Goal: Task Accomplishment & Management: Complete application form

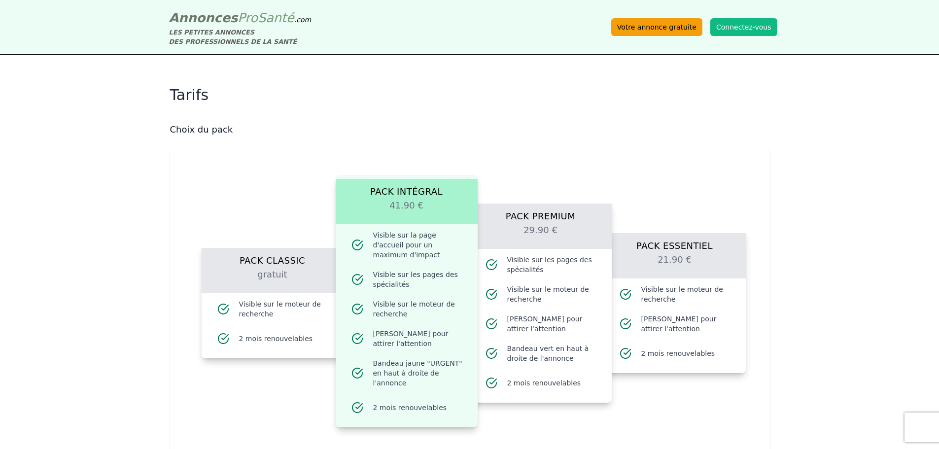
click at [668, 27] on link "Votre annonce gratuite" at bounding box center [656, 27] width 91 height 18
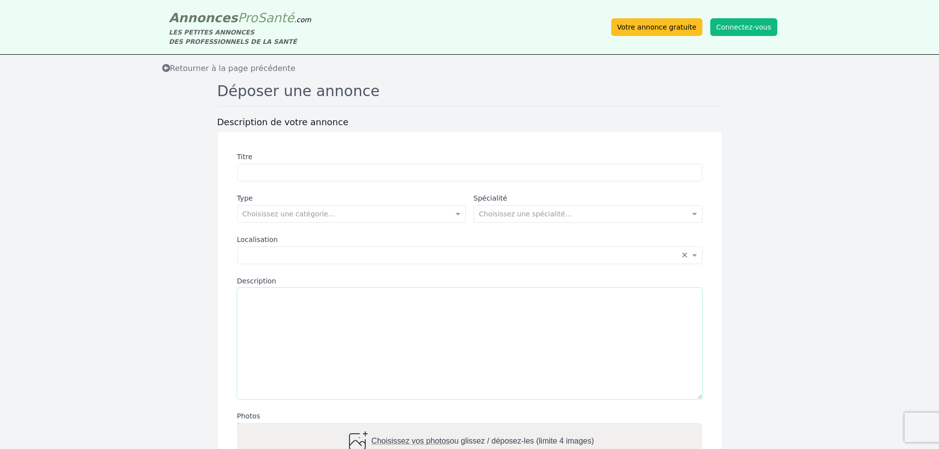
click at [303, 308] on textarea "Description" at bounding box center [469, 343] width 465 height 111
paste textarea "**********"
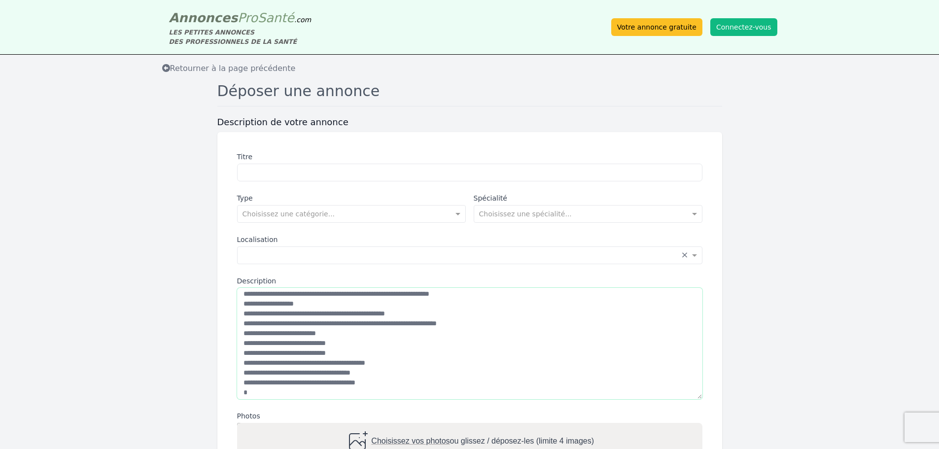
scroll to position [158, 0]
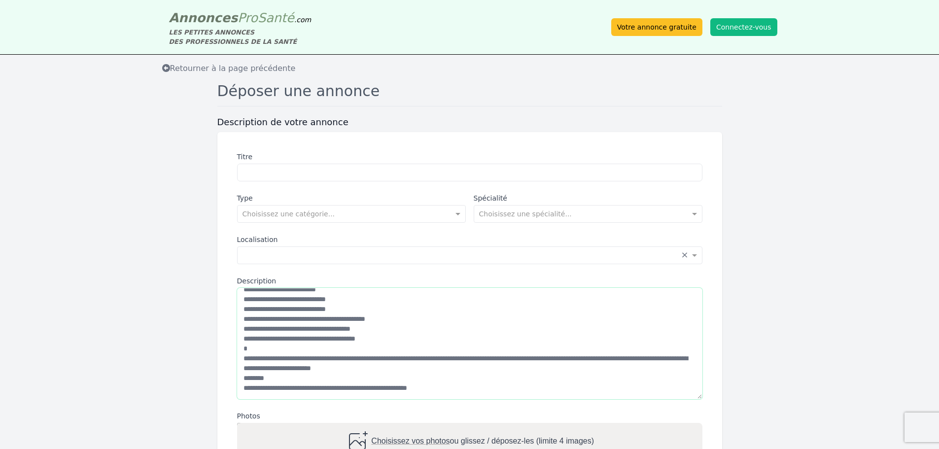
click at [246, 322] on textarea "Description" at bounding box center [469, 343] width 465 height 111
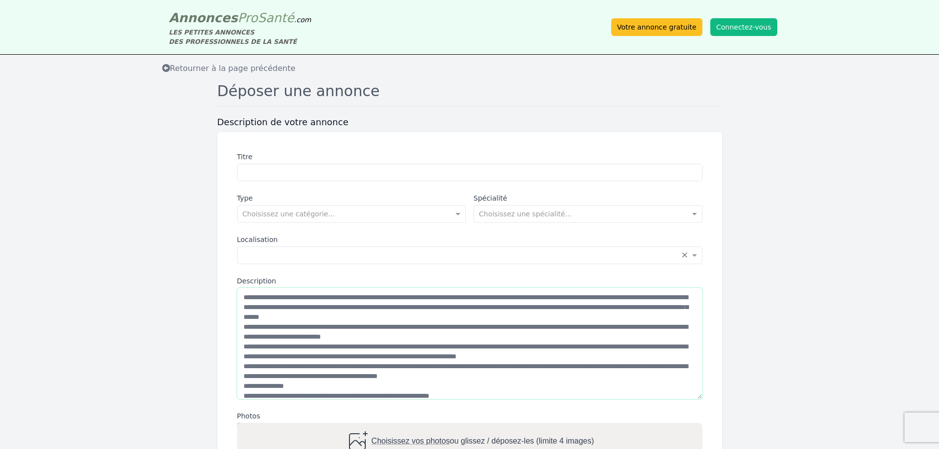
scroll to position [0, 0]
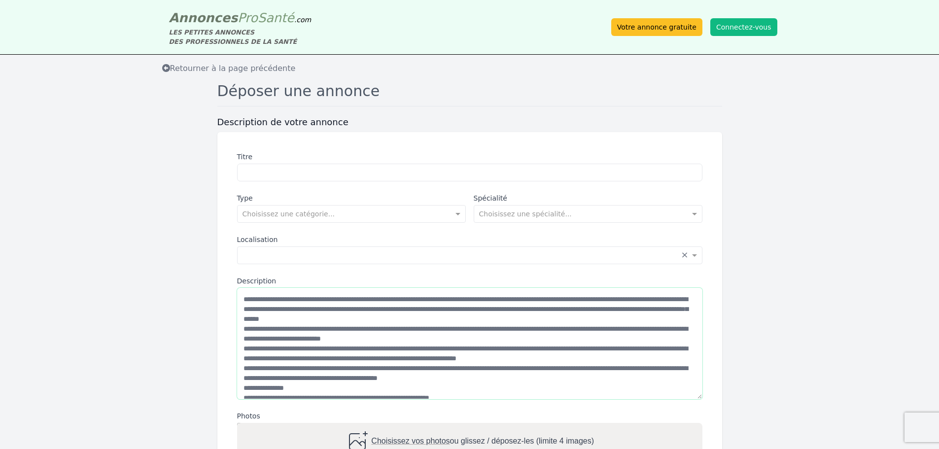
click at [428, 301] on textarea "Description" at bounding box center [469, 343] width 465 height 111
click at [586, 300] on textarea "Description" at bounding box center [469, 343] width 465 height 111
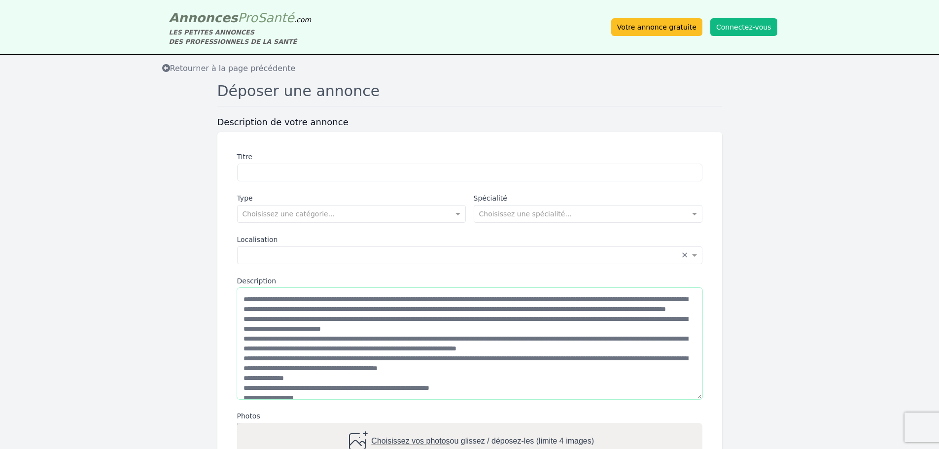
click at [276, 308] on textarea "Description" at bounding box center [469, 343] width 465 height 111
click at [307, 310] on textarea "Description" at bounding box center [469, 343] width 465 height 111
click at [359, 309] on textarea "Description" at bounding box center [469, 343] width 465 height 111
click at [597, 308] on textarea "Description" at bounding box center [469, 343] width 465 height 111
click at [267, 325] on textarea "Description" at bounding box center [469, 343] width 465 height 111
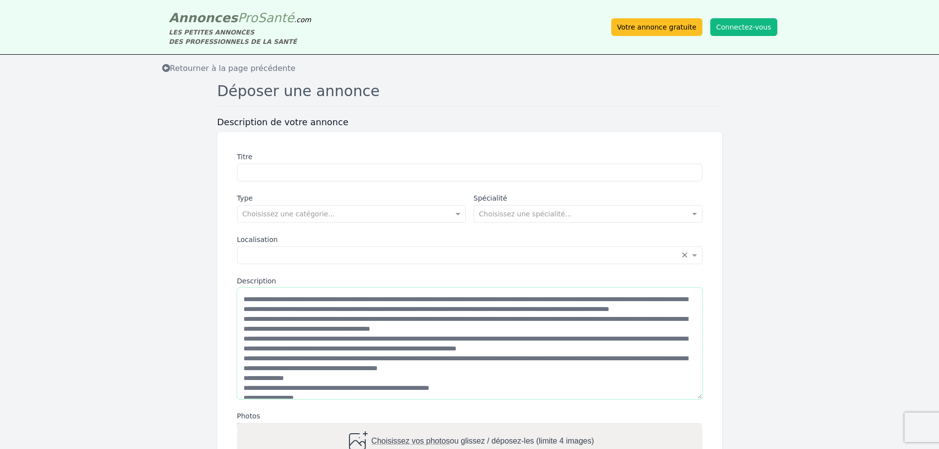
click at [615, 360] on textarea "Description" at bounding box center [469, 343] width 465 height 111
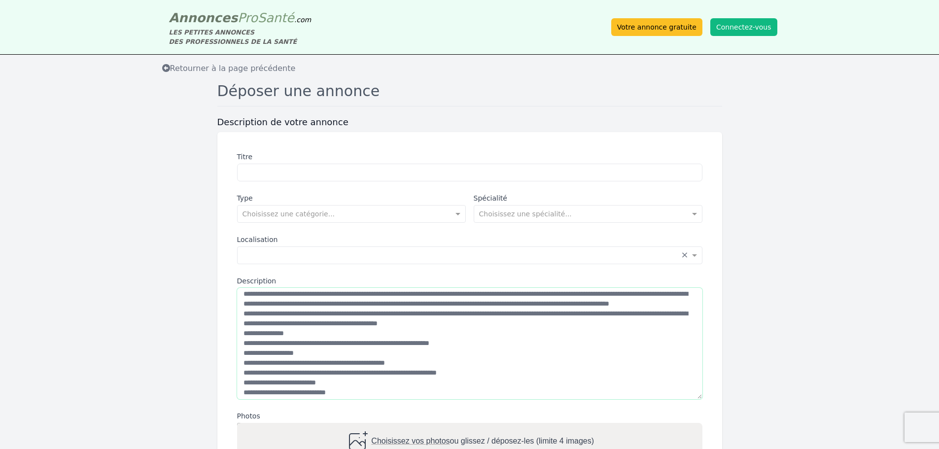
scroll to position [49, 0]
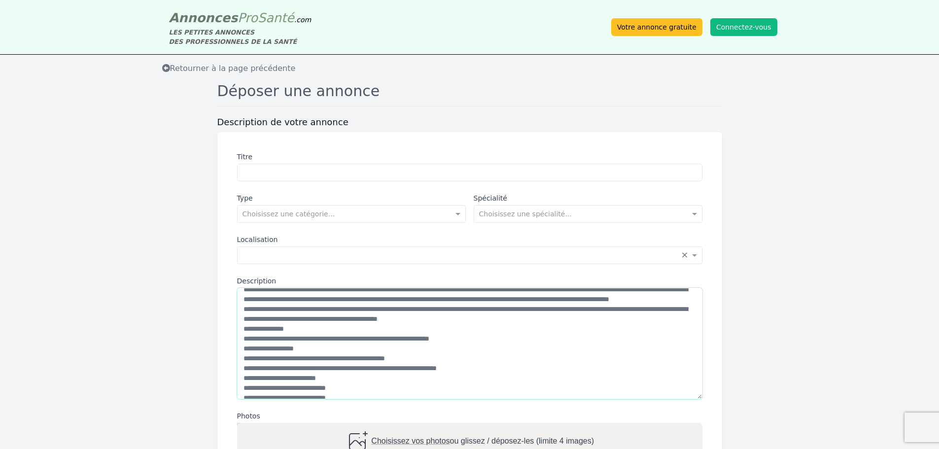
click at [655, 329] on textarea "Description" at bounding box center [469, 343] width 465 height 111
click at [307, 346] on textarea "Description" at bounding box center [469, 343] width 465 height 111
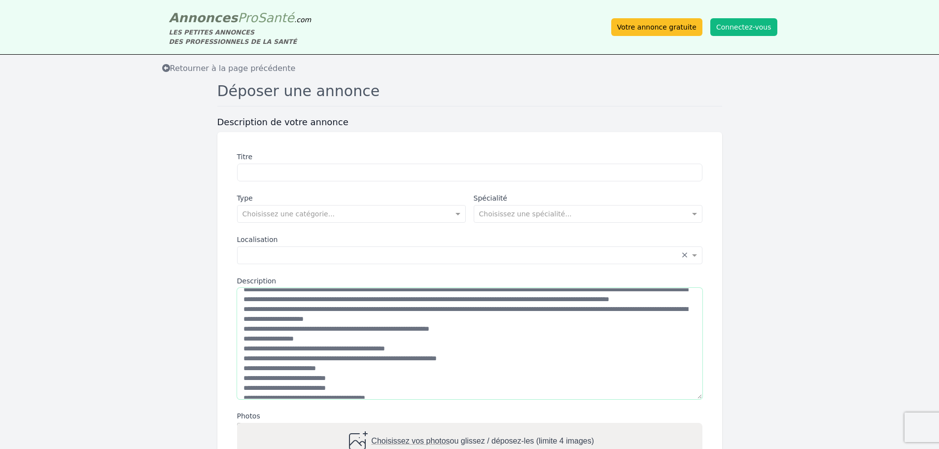
click at [442, 348] on textarea "Description" at bounding box center [469, 343] width 465 height 111
click at [476, 354] on textarea "Description" at bounding box center [469, 343] width 465 height 111
click at [485, 347] on textarea "Description" at bounding box center [469, 343] width 465 height 111
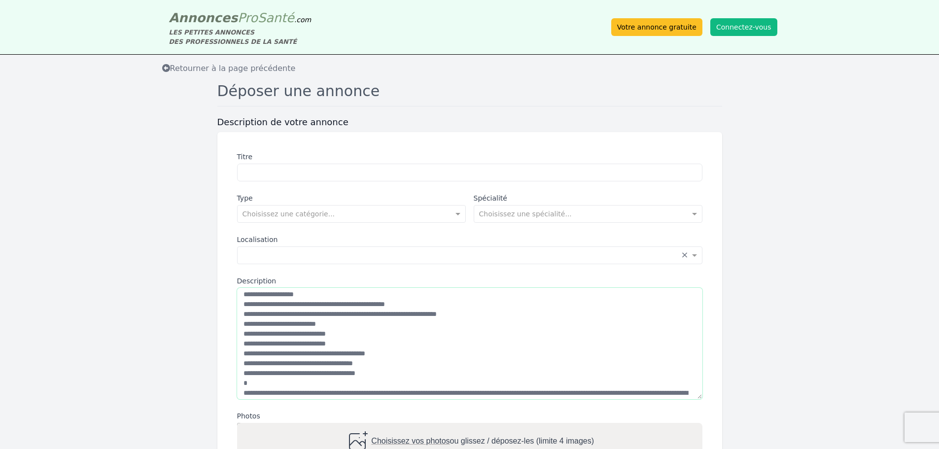
scroll to position [99, 0]
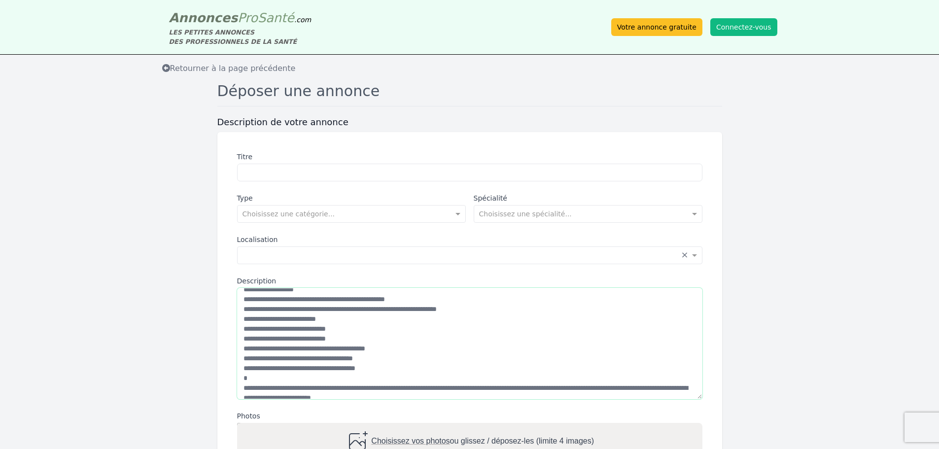
click at [397, 377] on textarea "Description" at bounding box center [469, 343] width 465 height 111
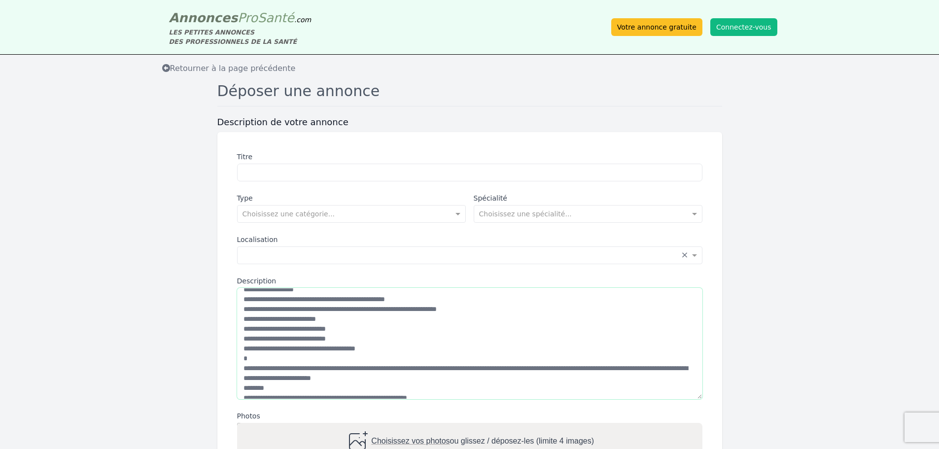
click at [250, 378] on textarea "Description" at bounding box center [469, 343] width 465 height 111
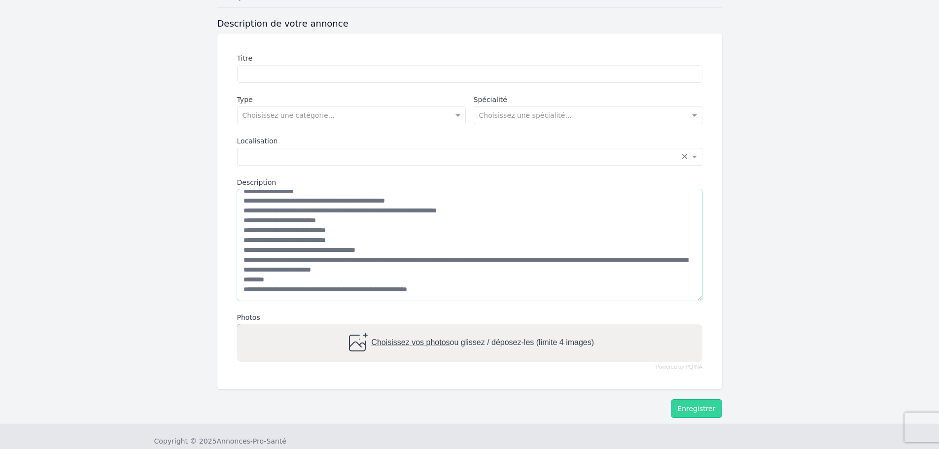
type textarea "**********"
click at [407, 342] on span "Choisissez vos photos" at bounding box center [410, 343] width 78 height 8
click at [407, 327] on input "Choisissez vos photos ou glissez / déposez-les (limite 4 images)" at bounding box center [469, 325] width 465 height 3
type input "**********"
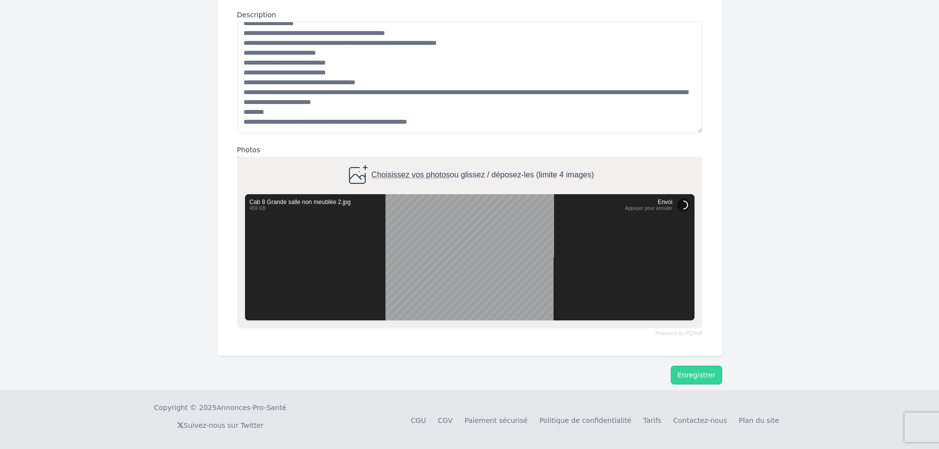
scroll to position [267, 0]
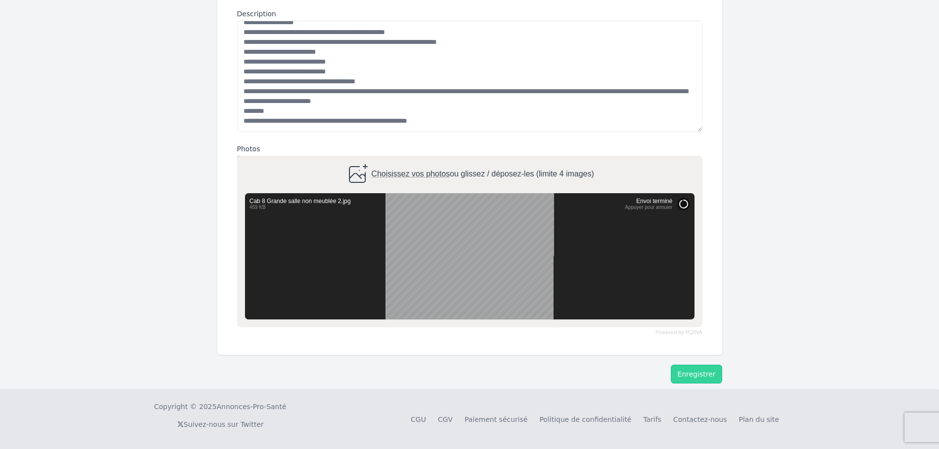
click at [428, 175] on span "Choisissez vos photos" at bounding box center [410, 174] width 78 height 8
click at [428, 159] on input "Choisissez vos photos ou glissez / déposez-les (limite 4 images)" at bounding box center [469, 157] width 465 height 3
type input "**********"
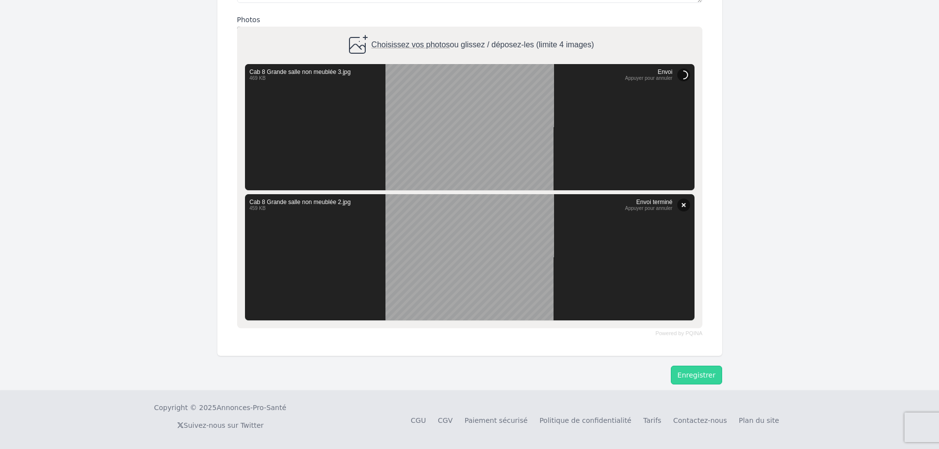
scroll to position [397, 0]
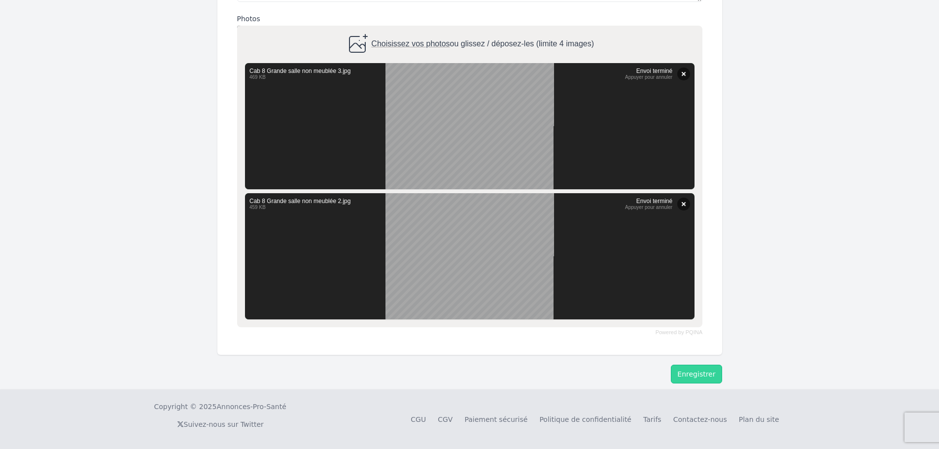
click at [423, 41] on span "Choisissez vos photos" at bounding box center [410, 44] width 78 height 8
click at [423, 29] on input "Choisissez vos photos ou glissez / déposez-les (limite 4 images)" at bounding box center [469, 27] width 465 height 3
type input "**********"
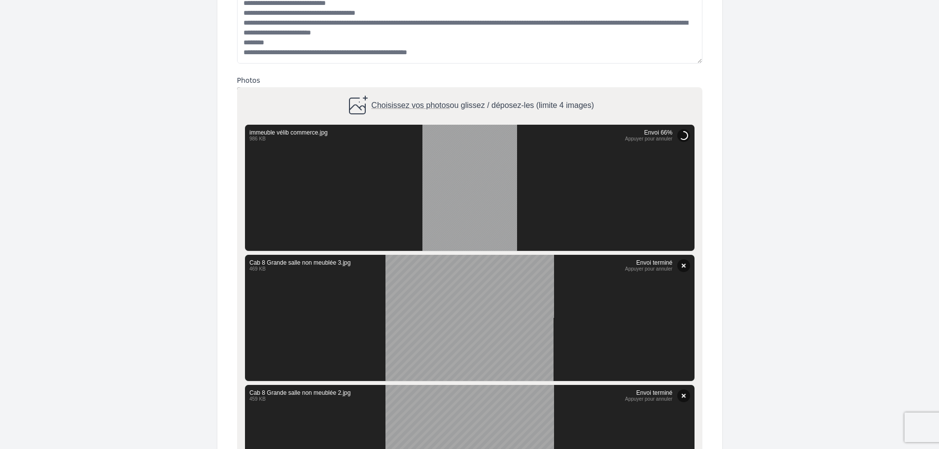
scroll to position [330, 0]
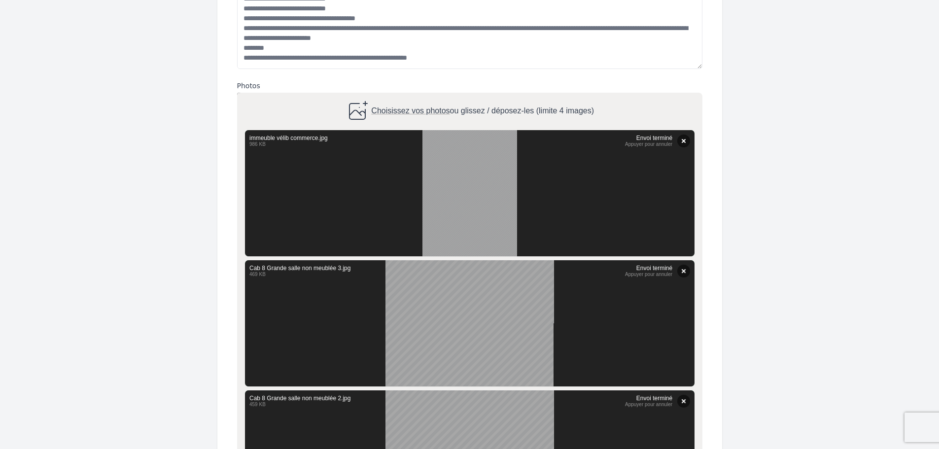
click at [429, 109] on span "Choisissez vos photos" at bounding box center [410, 111] width 78 height 8
click at [429, 96] on input "Choisissez vos photos ou glissez / déposez-les (limite 4 images)" at bounding box center [469, 94] width 465 height 3
type input "**********"
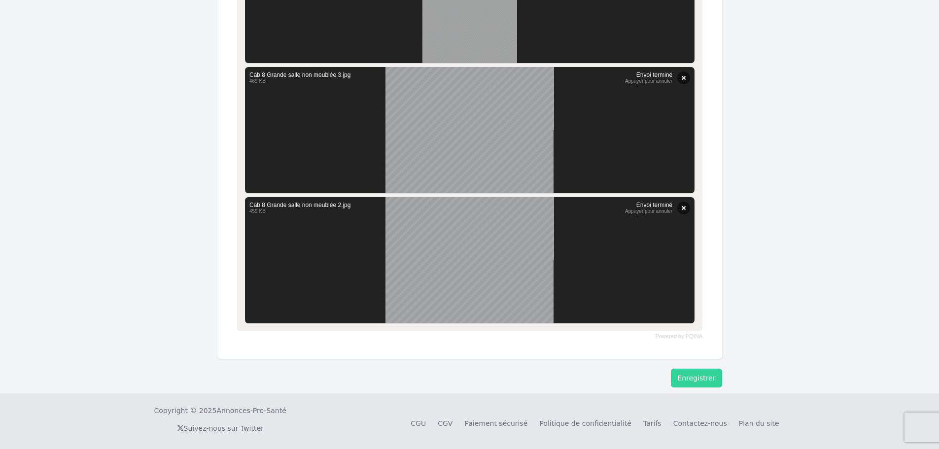
scroll to position [628, 0]
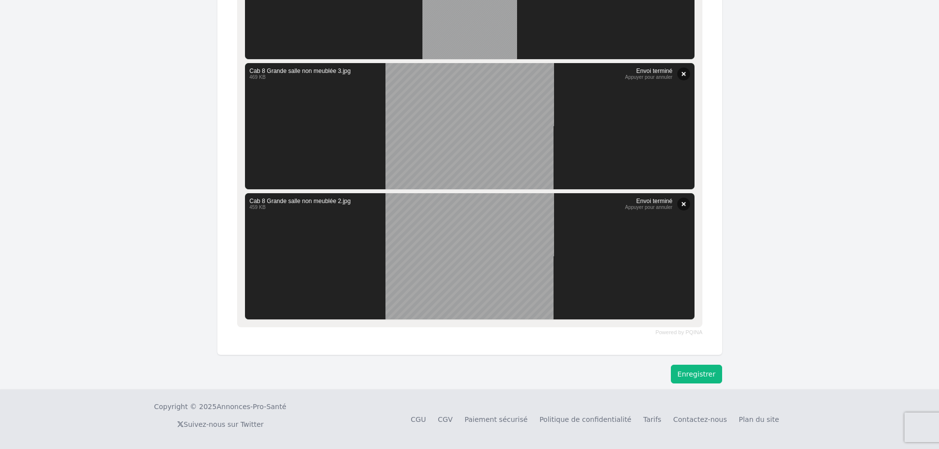
click at [685, 369] on button "Enregistrer" at bounding box center [696, 374] width 51 height 19
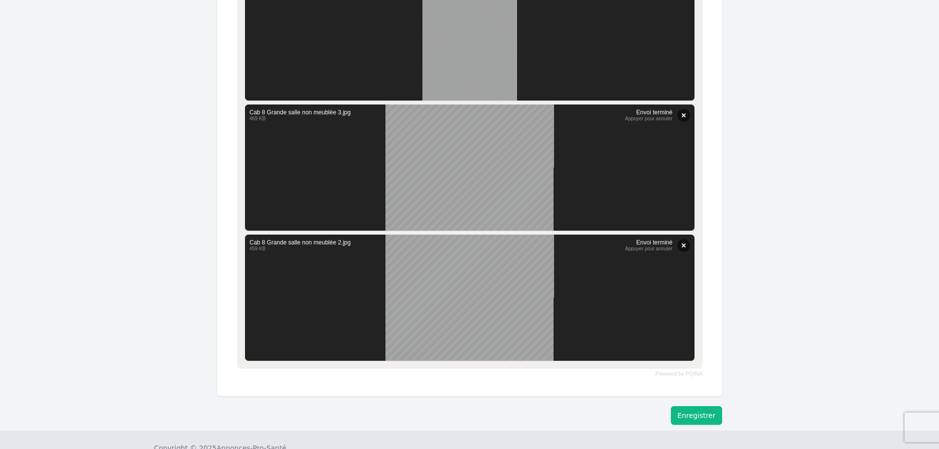
click at [707, 416] on button "Enregistrer" at bounding box center [696, 415] width 51 height 19
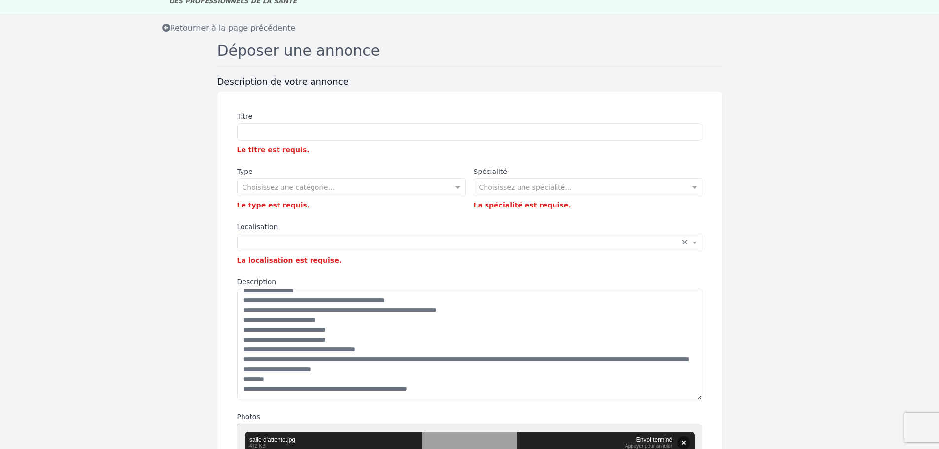
scroll to position [36, 0]
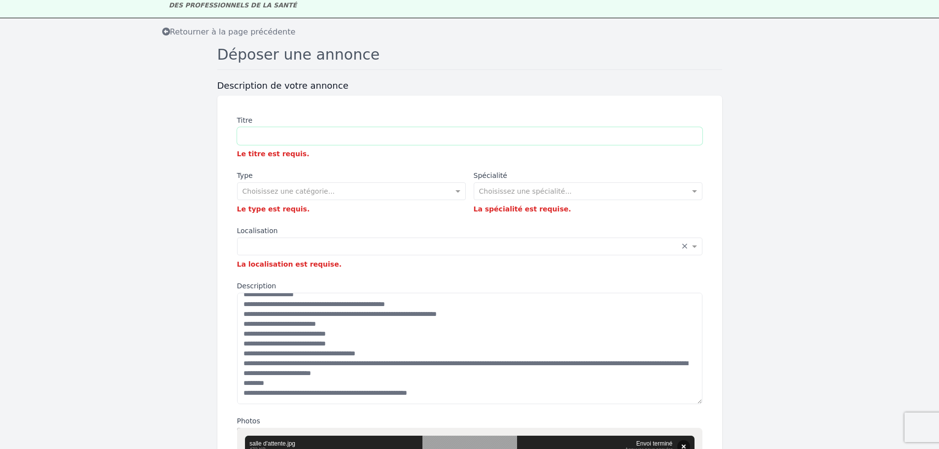
click at [368, 136] on input "Titre" at bounding box center [469, 136] width 465 height 18
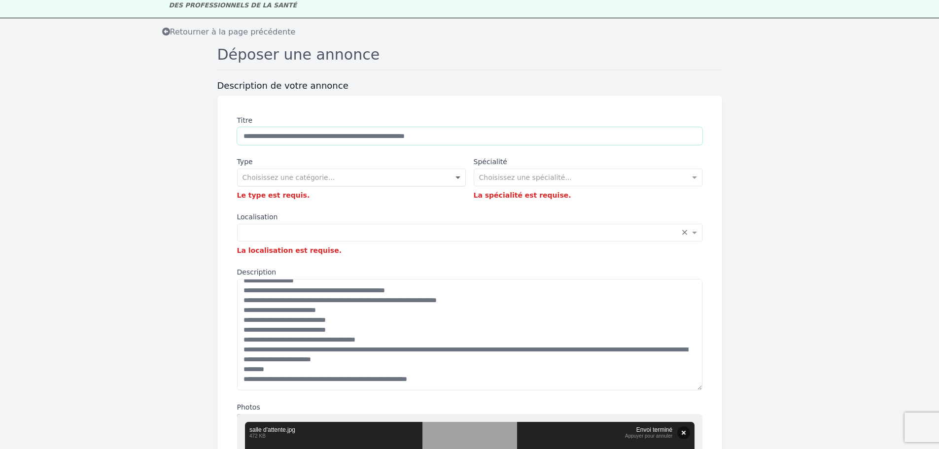
type input "**********"
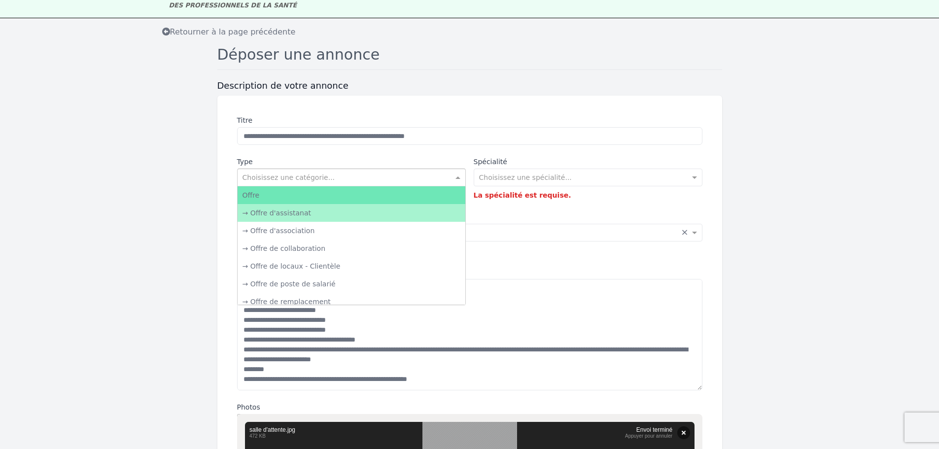
click at [459, 178] on span at bounding box center [459, 178] width 12 height 10
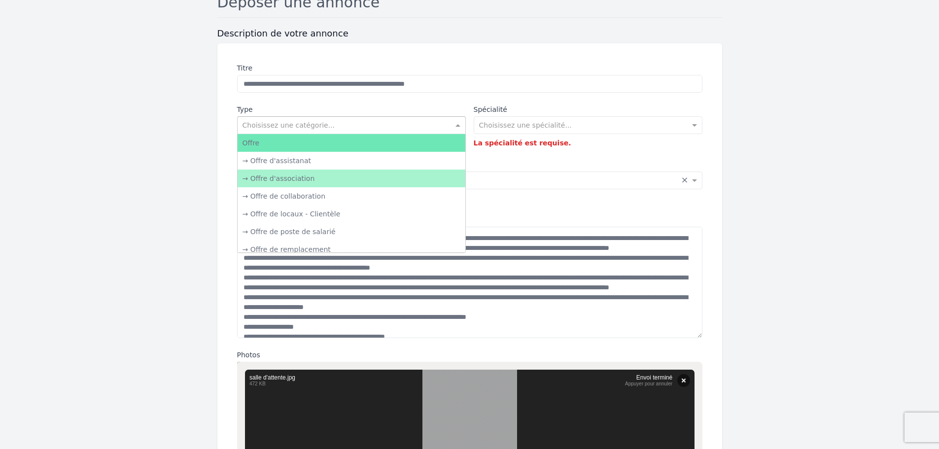
scroll to position [86, 0]
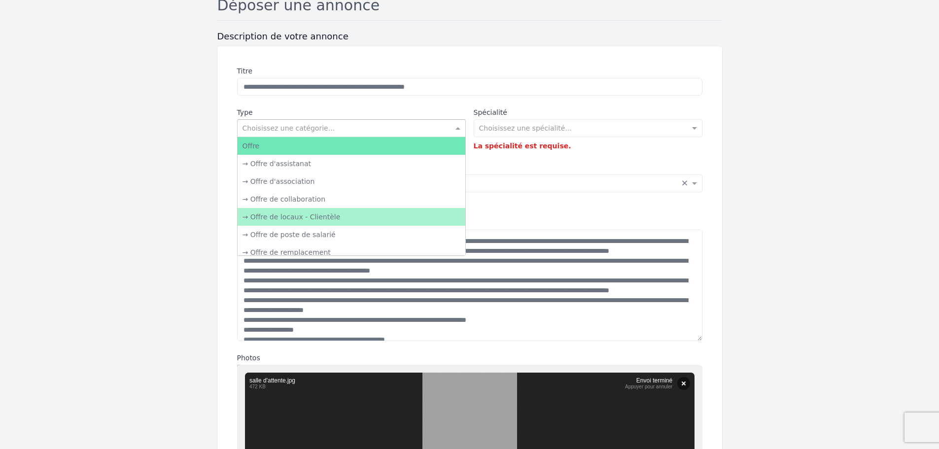
click at [333, 217] on div "→ Offre de locaux - Clientèle" at bounding box center [352, 217] width 228 height 18
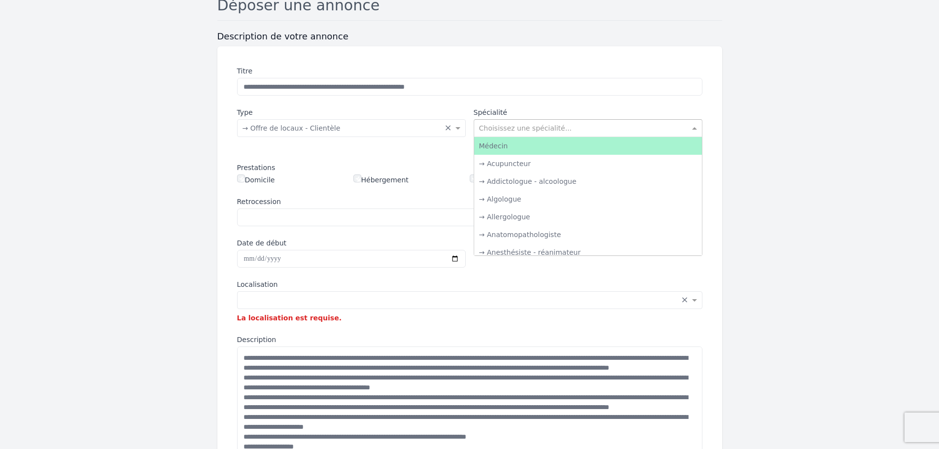
click at [559, 126] on input "text" at bounding box center [578, 127] width 198 height 10
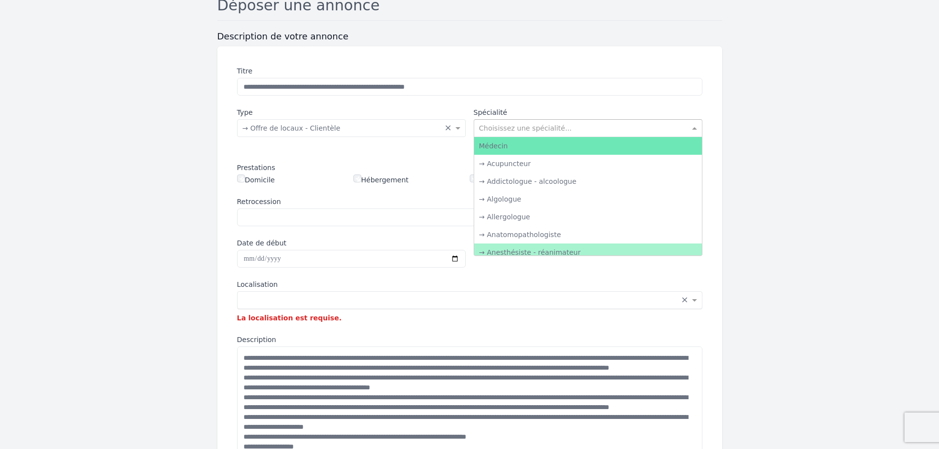
click at [666, 300] on input "text" at bounding box center [460, 299] width 435 height 10
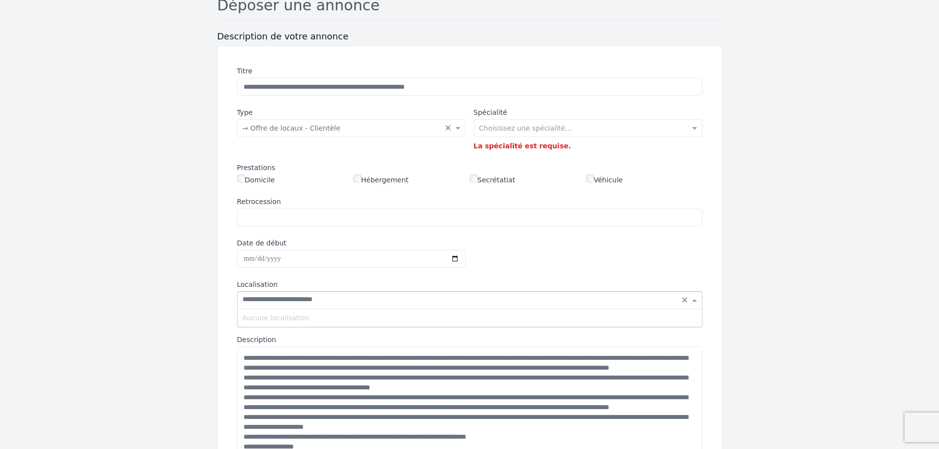
click at [271, 302] on input "**********" at bounding box center [460, 299] width 435 height 10
click at [276, 299] on input "**********" at bounding box center [460, 299] width 435 height 10
type input "**********"
click at [249, 257] on input "Date de début" at bounding box center [351, 259] width 229 height 18
click at [324, 301] on input "text" at bounding box center [460, 299] width 435 height 10
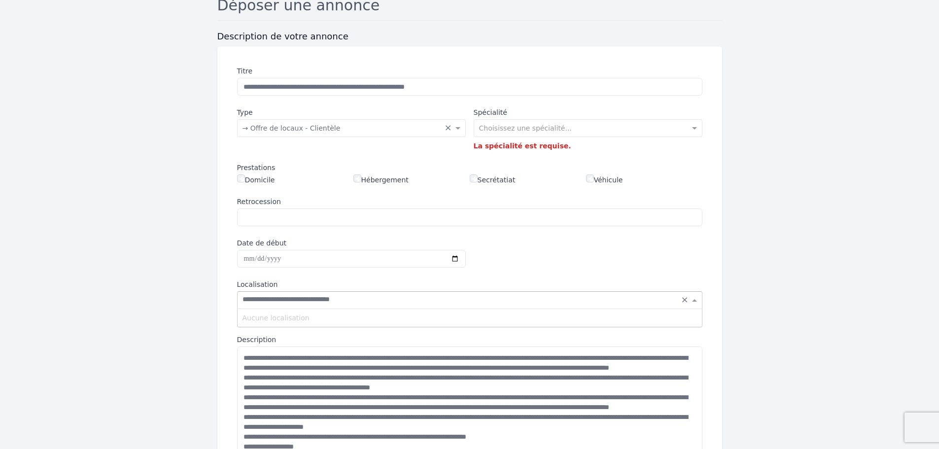
type input "**********"
click at [322, 257] on input "Date de début" at bounding box center [351, 259] width 229 height 18
click at [292, 300] on input "text" at bounding box center [460, 299] width 435 height 10
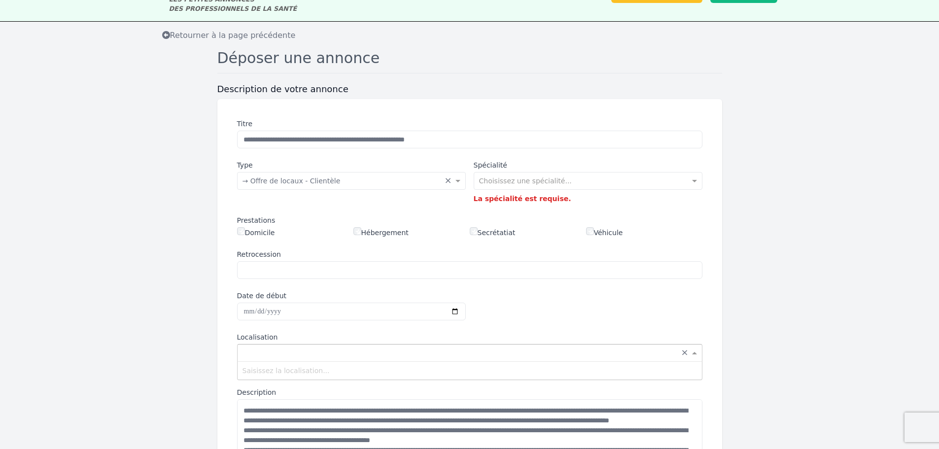
scroll to position [0, 0]
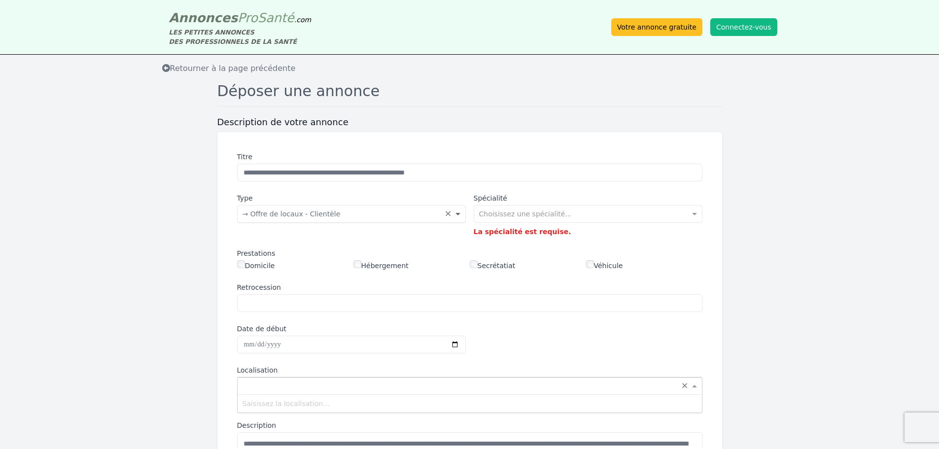
click at [459, 214] on span at bounding box center [459, 214] width 12 height 10
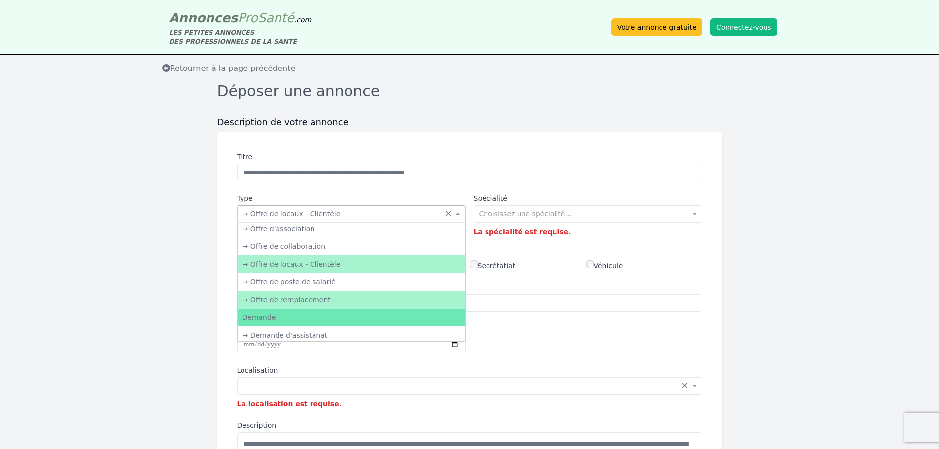
scroll to position [35, 0]
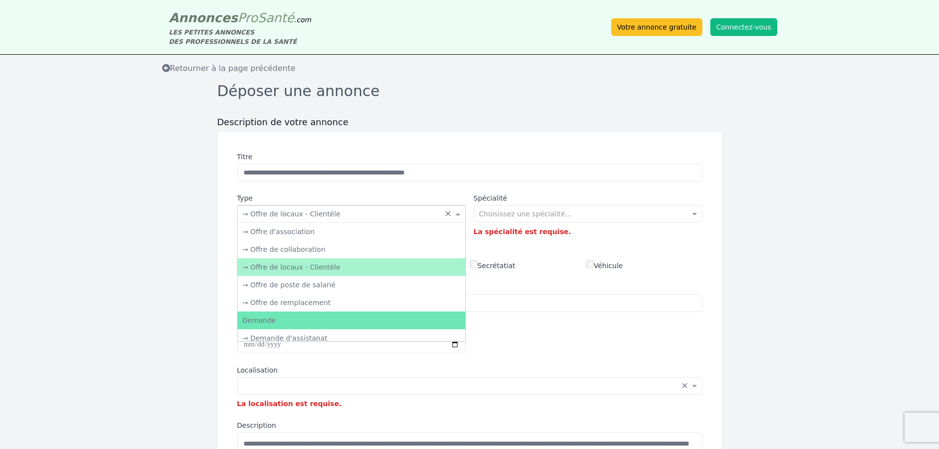
click at [316, 267] on div "→ Offre de locaux - Clientèle" at bounding box center [352, 267] width 228 height 18
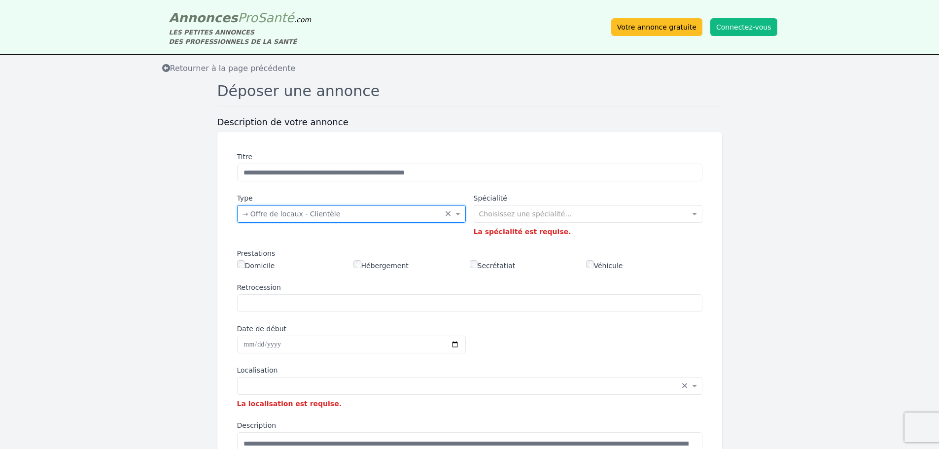
click at [557, 211] on input "text" at bounding box center [578, 213] width 198 height 10
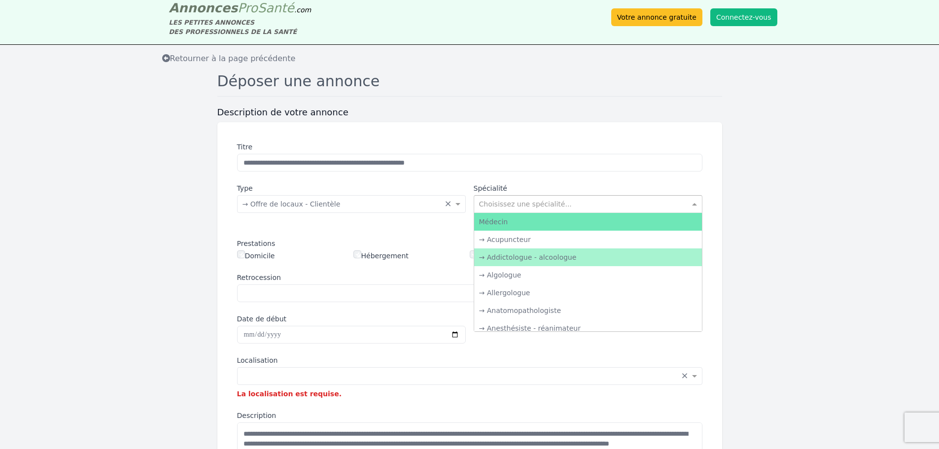
scroll to position [0, 0]
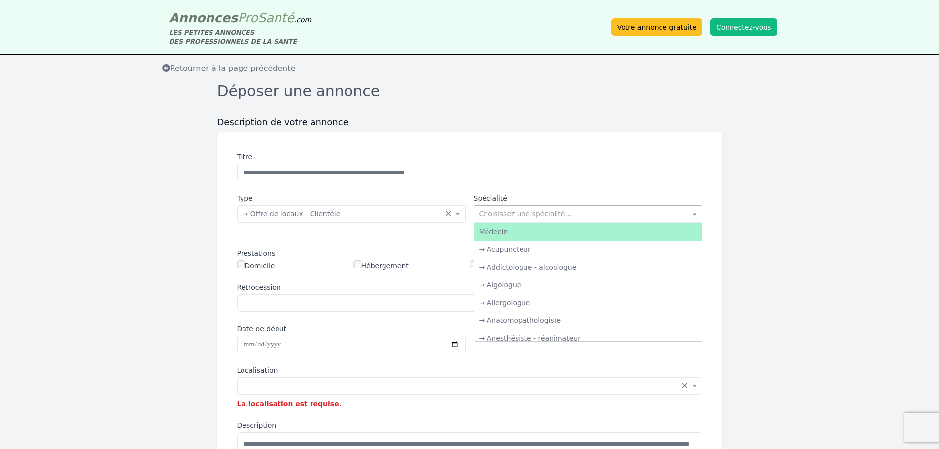
click at [522, 228] on div "Médecin" at bounding box center [588, 232] width 228 height 18
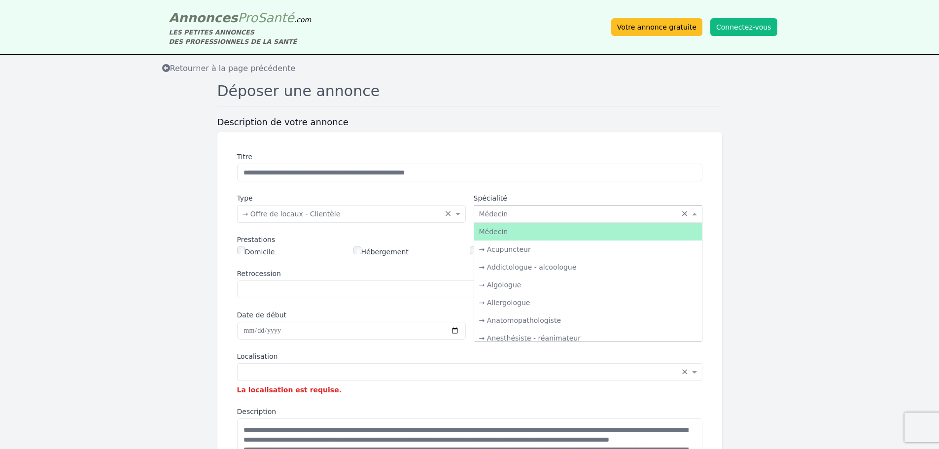
click at [696, 214] on span at bounding box center [696, 214] width 12 height 10
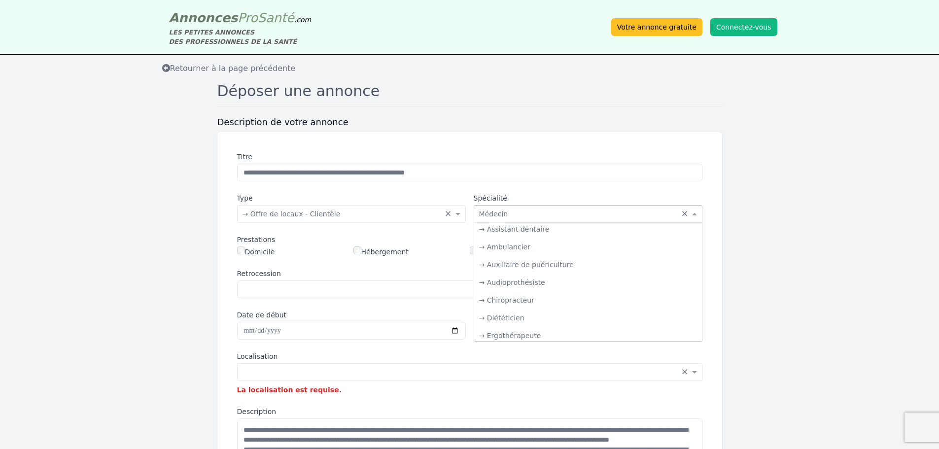
scroll to position [1418, 0]
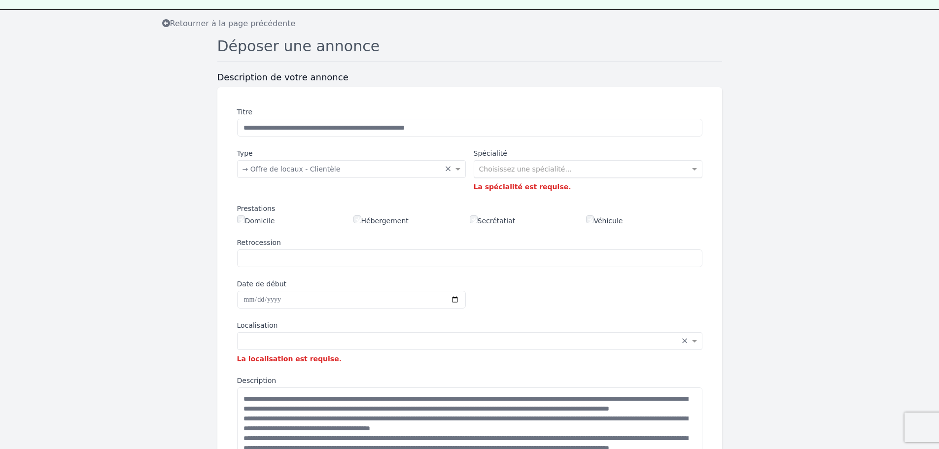
scroll to position [49, 0]
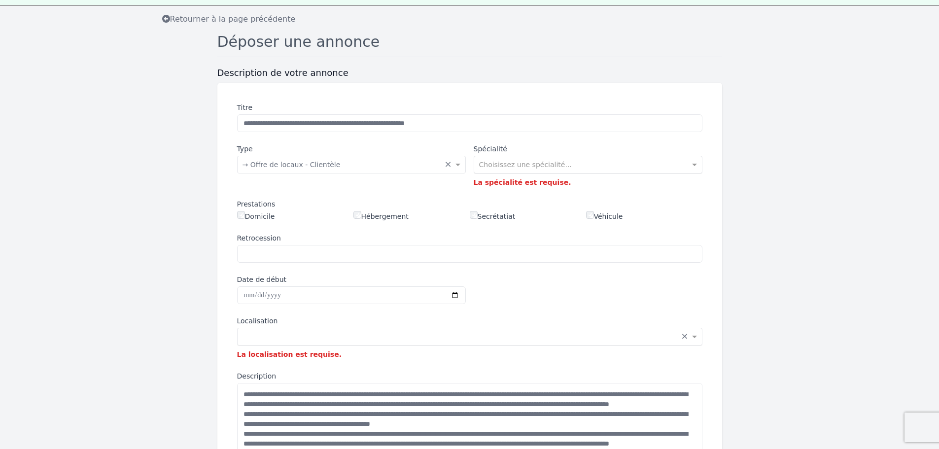
click at [316, 339] on input "text" at bounding box center [460, 336] width 435 height 10
click at [340, 334] on input "text" at bounding box center [460, 336] width 435 height 10
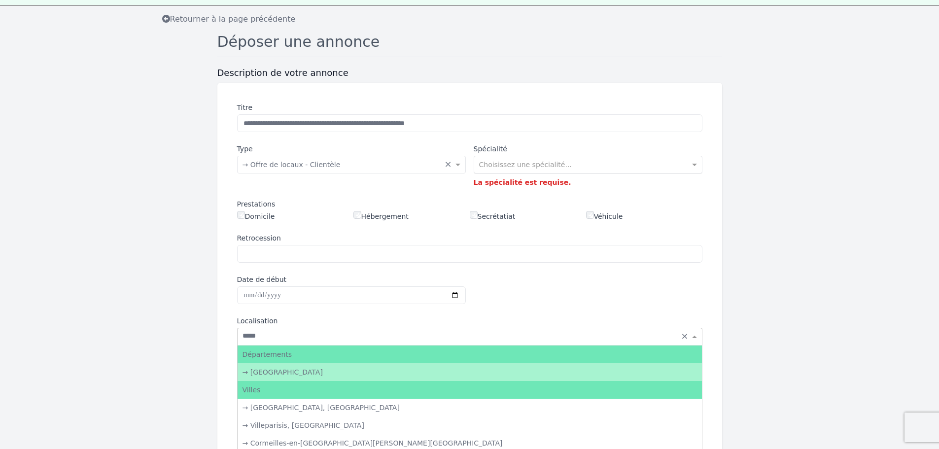
type input "*****"
click at [334, 371] on div "→ [GEOGRAPHIC_DATA]" at bounding box center [470, 372] width 464 height 18
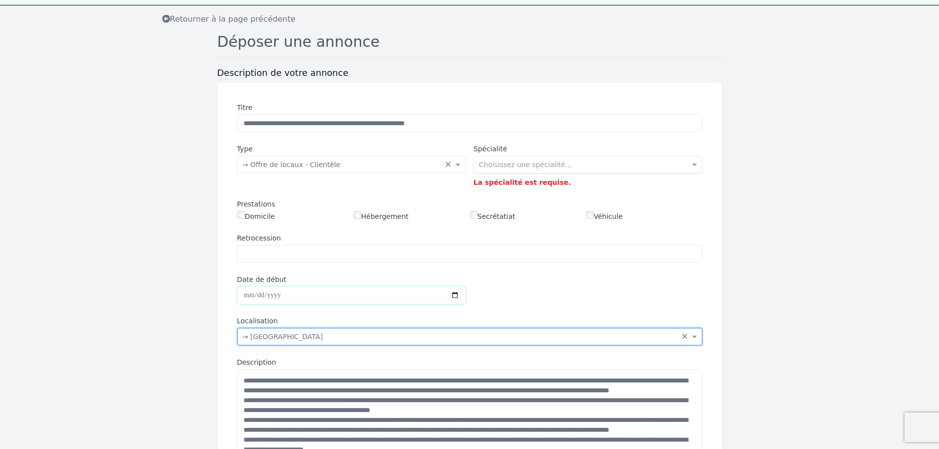
click at [397, 293] on input "Date de début" at bounding box center [351, 295] width 229 height 18
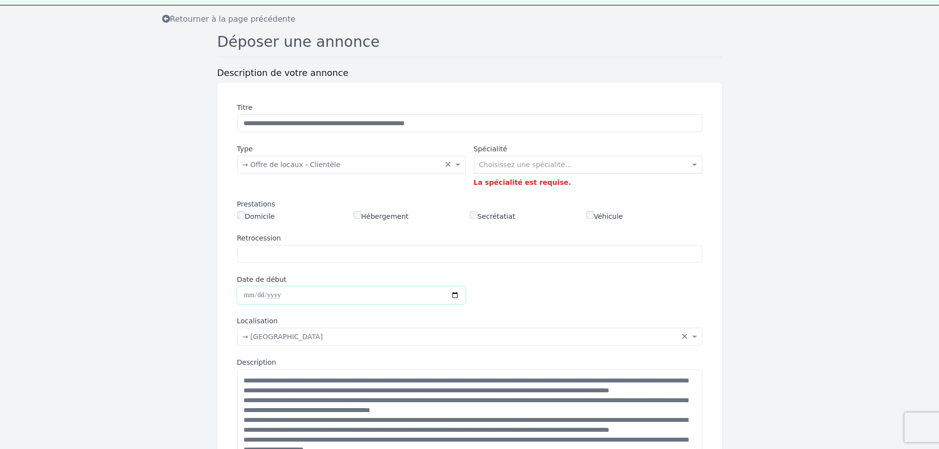
type input "**********"
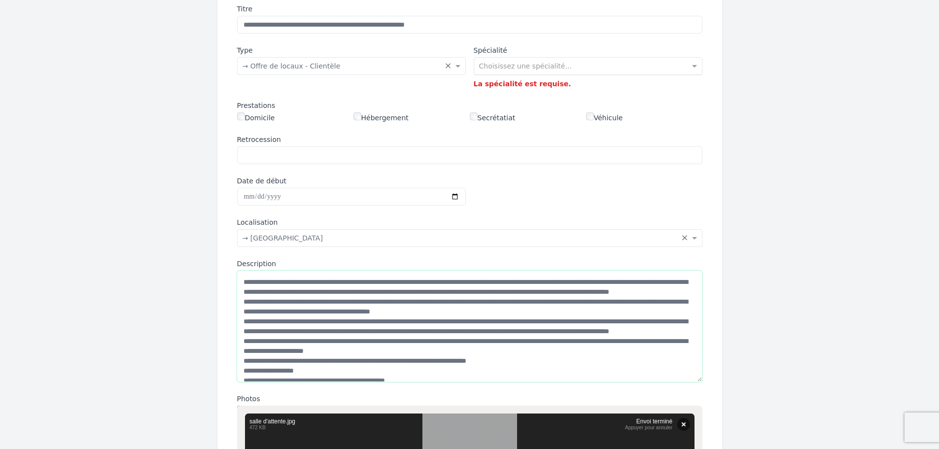
scroll to position [128, 0]
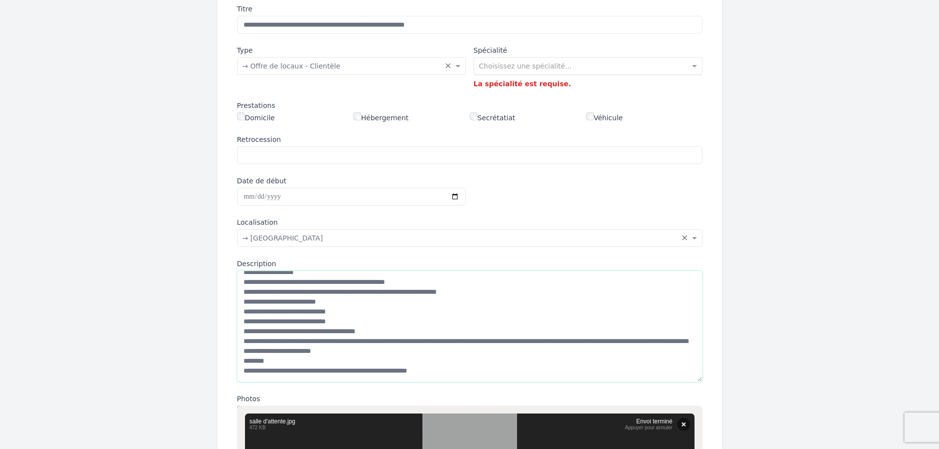
drag, startPoint x: 241, startPoint y: 282, endPoint x: 619, endPoint y: 362, distance: 386.9
click at [619, 362] on textarea "Description" at bounding box center [469, 326] width 465 height 111
click at [553, 63] on input "text" at bounding box center [578, 65] width 198 height 10
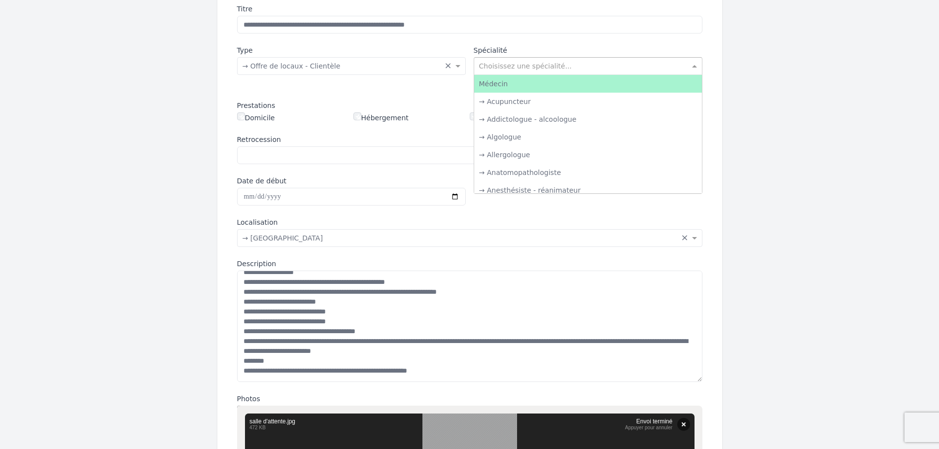
click at [518, 82] on div "Médecin" at bounding box center [588, 84] width 228 height 18
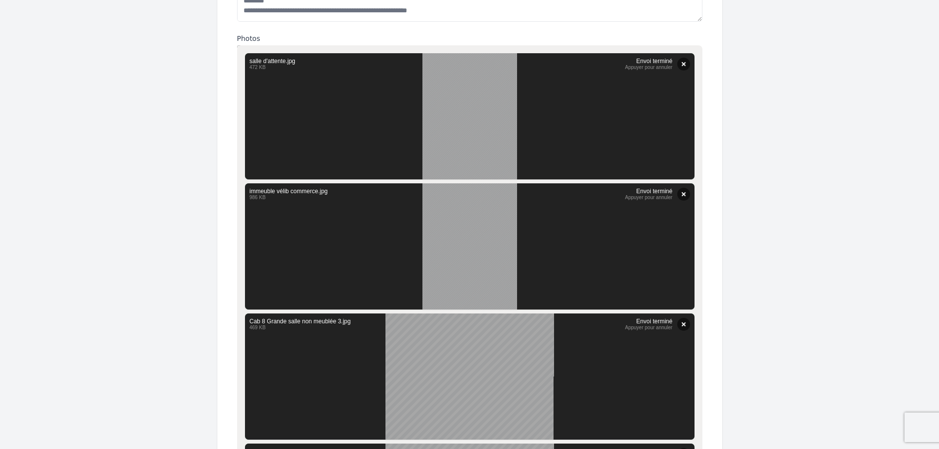
scroll to position [493, 0]
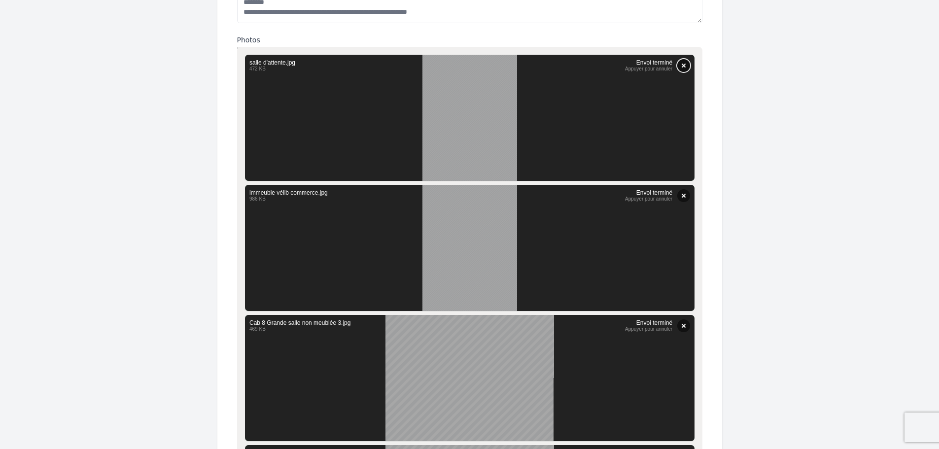
click at [682, 64] on button "Supprimer" at bounding box center [683, 65] width 13 height 13
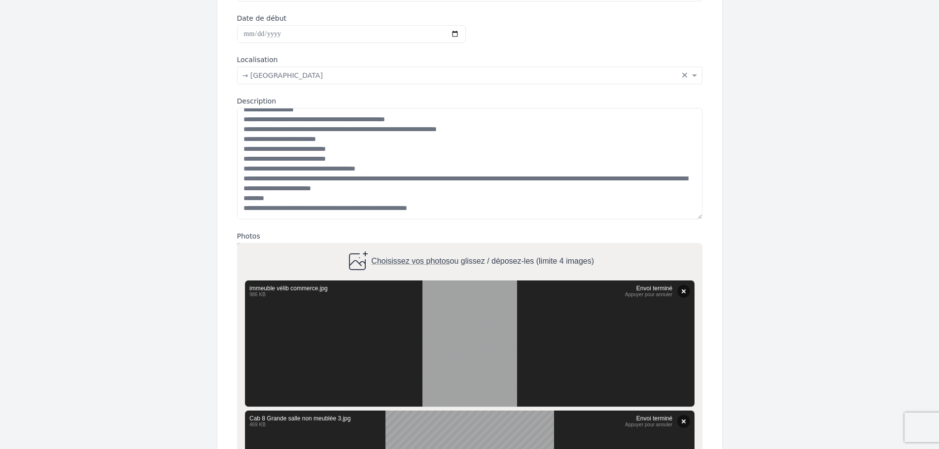
scroll to position [296, 0]
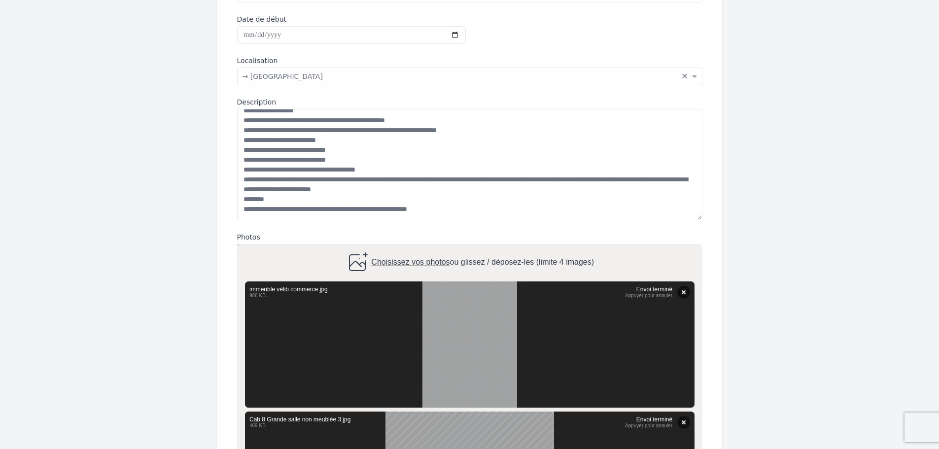
click at [433, 261] on span "Choisissez vos photos" at bounding box center [410, 262] width 78 height 8
click at [433, 247] on input "Choisissez vos photos ou glissez / déposez-les (limite 4 images)" at bounding box center [469, 245] width 465 height 3
type input "**********"
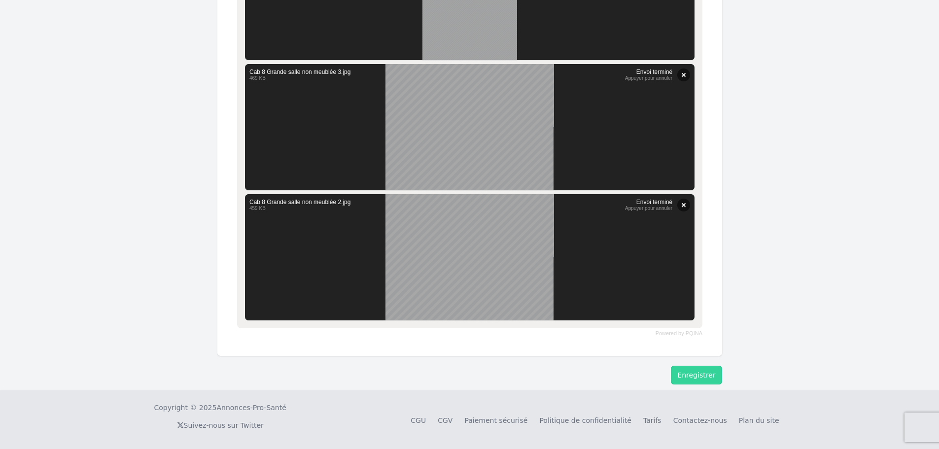
scroll to position [745, 0]
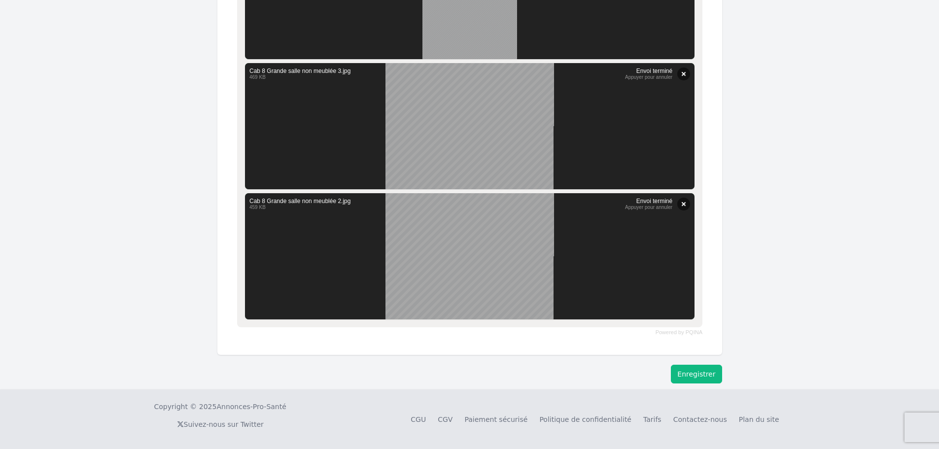
click at [698, 368] on button "Enregistrer" at bounding box center [696, 374] width 51 height 19
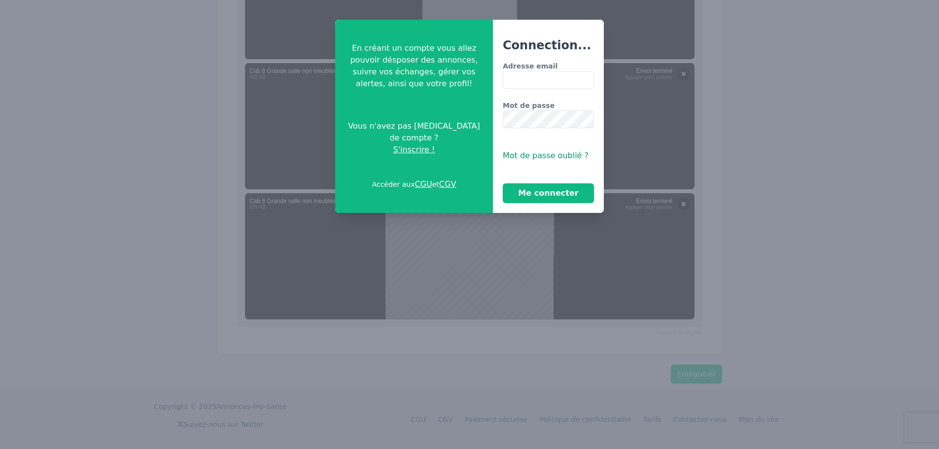
click at [413, 145] on span "S'inscrire !" at bounding box center [414, 150] width 42 height 12
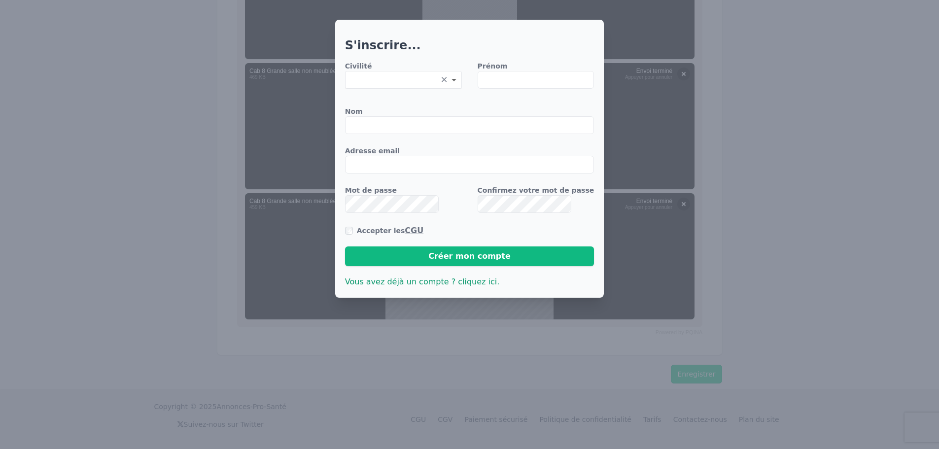
click at [449, 82] on span at bounding box center [455, 80] width 12 height 10
click at [401, 97] on div "Madame" at bounding box center [404, 98] width 116 height 18
click at [513, 79] on input "Prénom" at bounding box center [536, 80] width 117 height 18
type input "*******"
click at [452, 122] on input "Nom" at bounding box center [469, 125] width 249 height 18
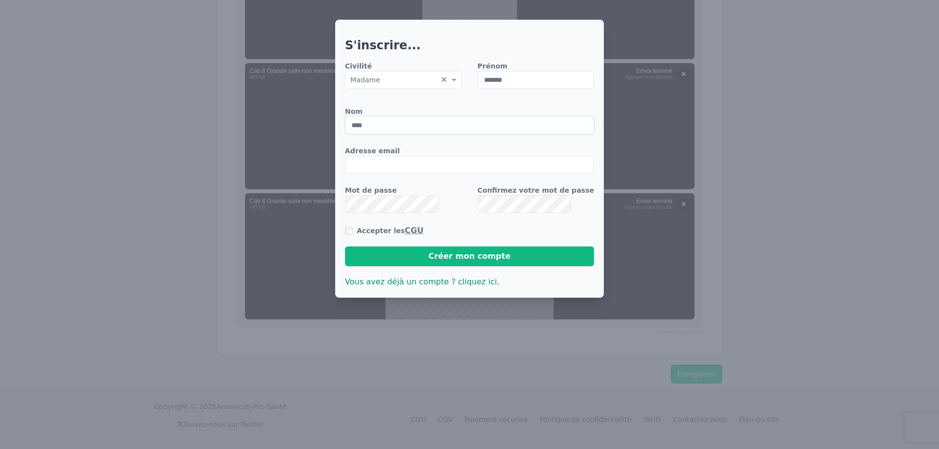
type input "****"
click at [419, 170] on input "Adresse email" at bounding box center [469, 165] width 249 height 18
type input "**********"
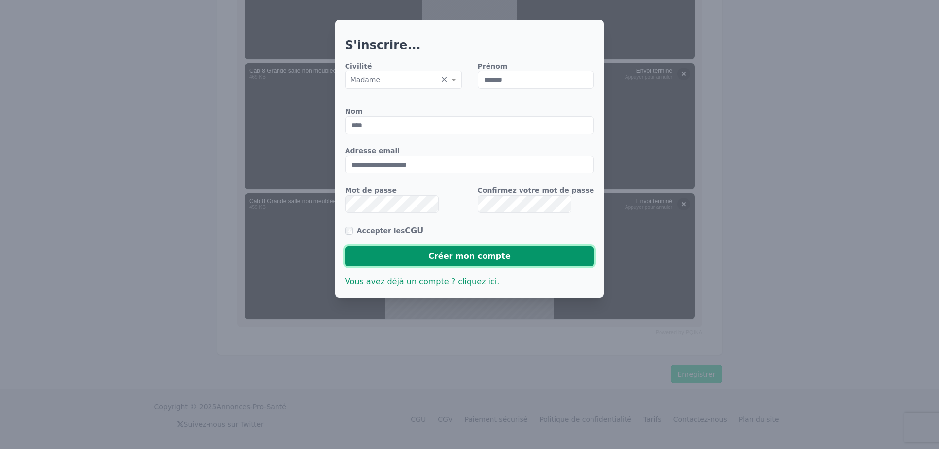
click at [484, 253] on button "Créer mon compte" at bounding box center [469, 256] width 249 height 20
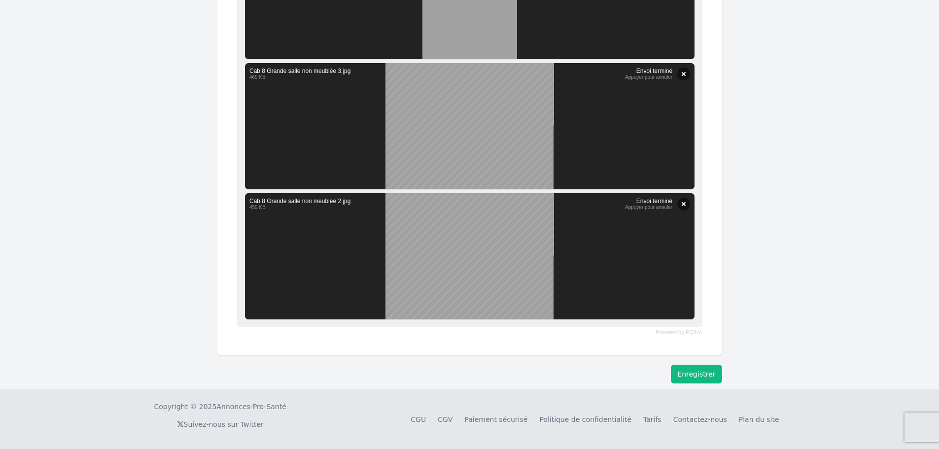
click at [703, 374] on button "Enregistrer" at bounding box center [696, 374] width 51 height 19
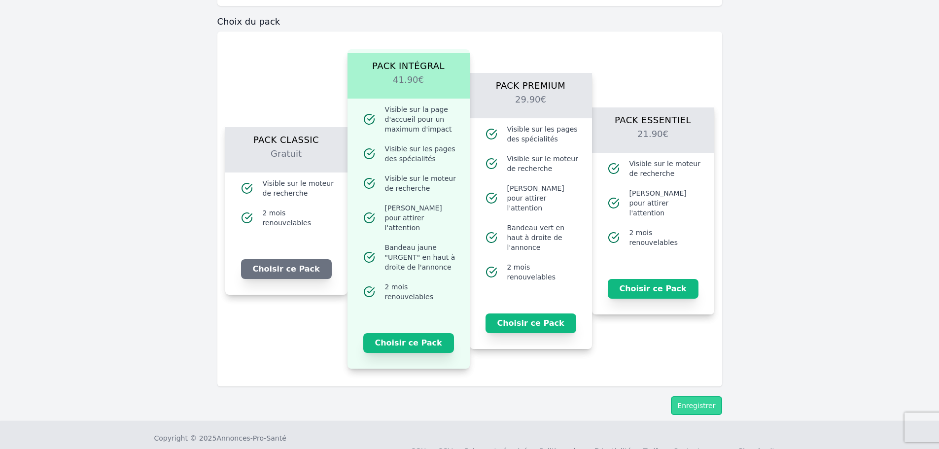
scroll to position [1115, 0]
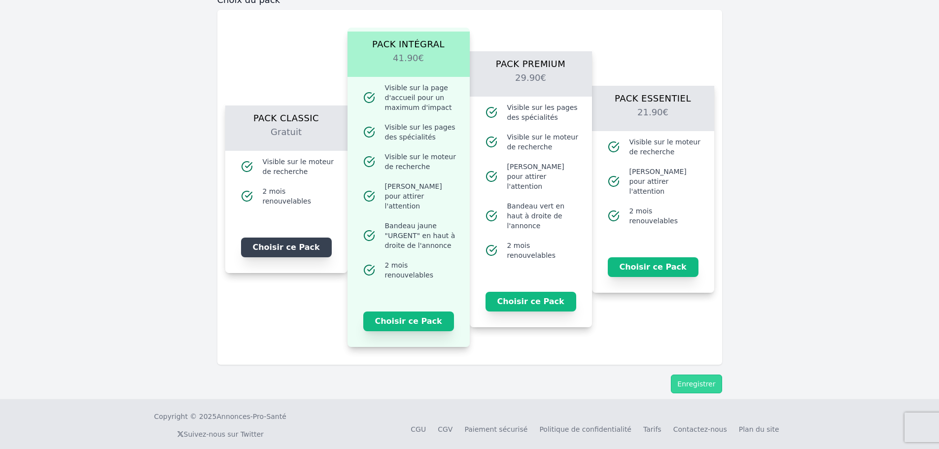
click at [287, 241] on button "Choisir ce Pack" at bounding box center [286, 248] width 91 height 20
click at [695, 377] on button "Enregistrer" at bounding box center [696, 384] width 51 height 19
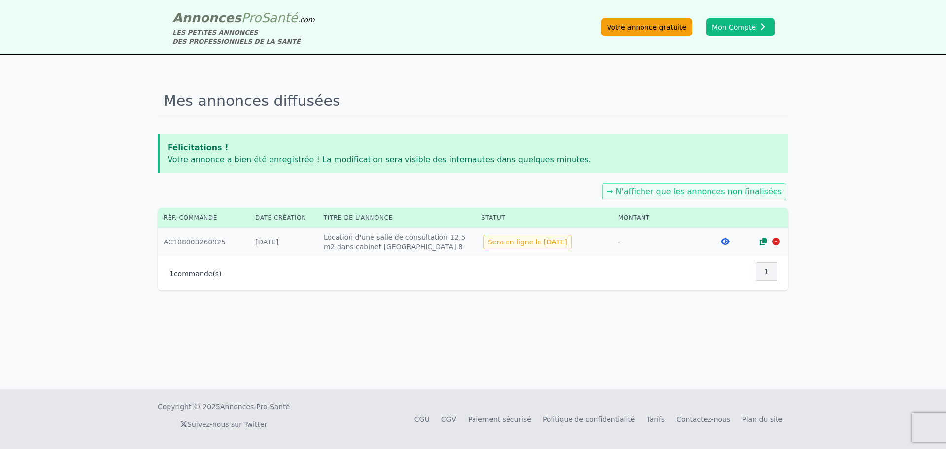
click at [654, 29] on link "Votre annonce gratuite" at bounding box center [646, 27] width 91 height 18
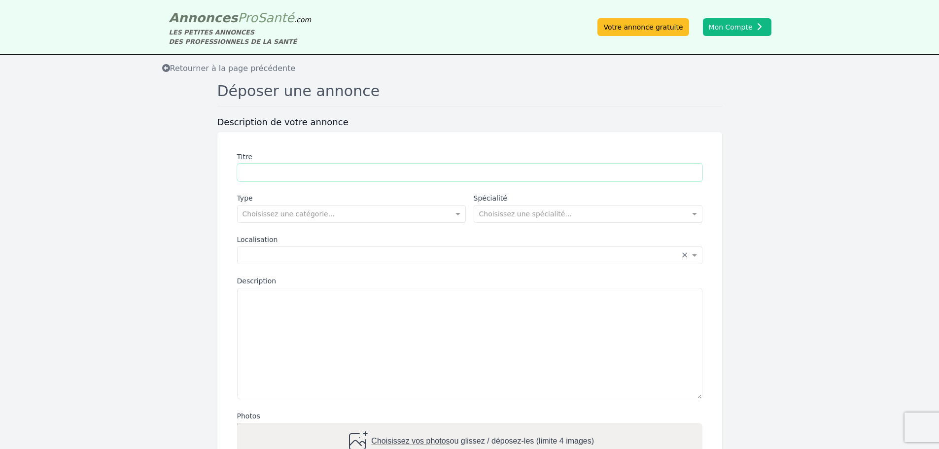
click at [319, 175] on input "Titre" at bounding box center [469, 173] width 465 height 18
type input "**********"
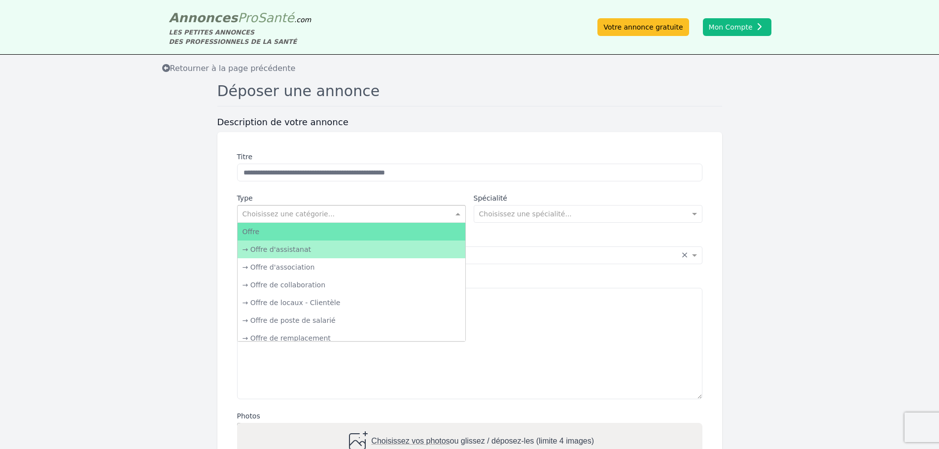
click at [348, 217] on input "text" at bounding box center [342, 213] width 198 height 10
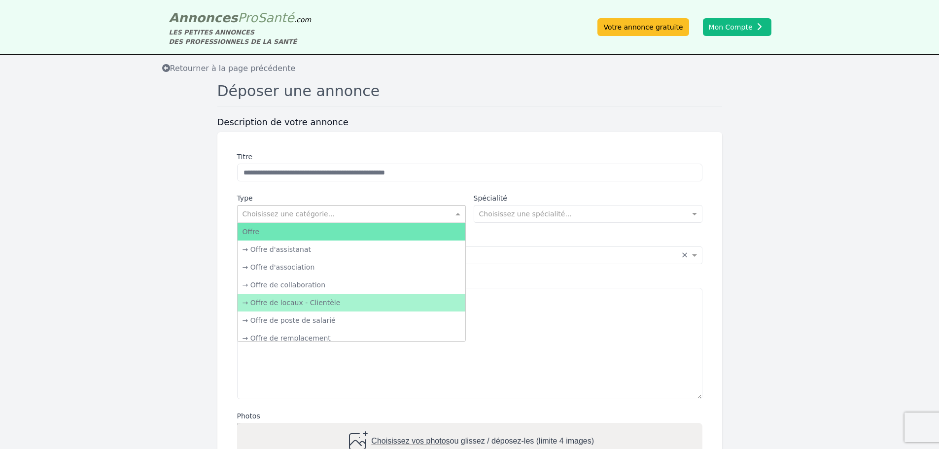
click at [316, 305] on div "→ Offre de locaux - Clientèle" at bounding box center [352, 303] width 228 height 18
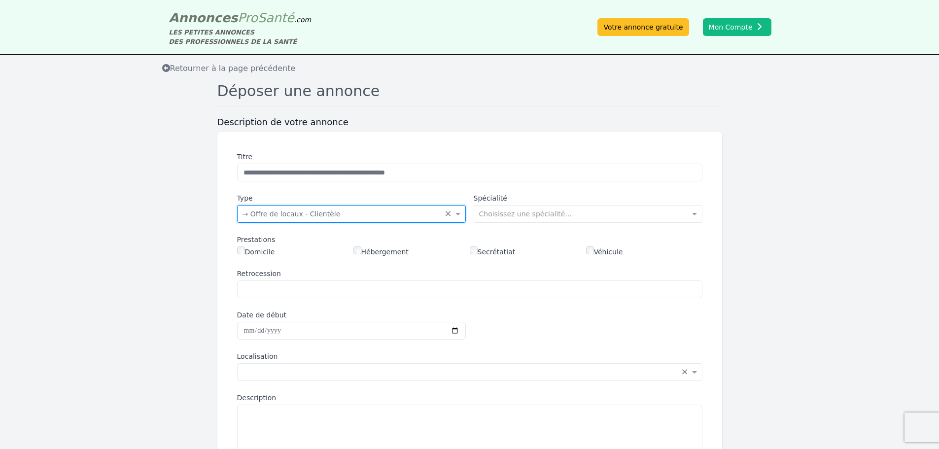
click at [682, 215] on div at bounding box center [588, 213] width 228 height 10
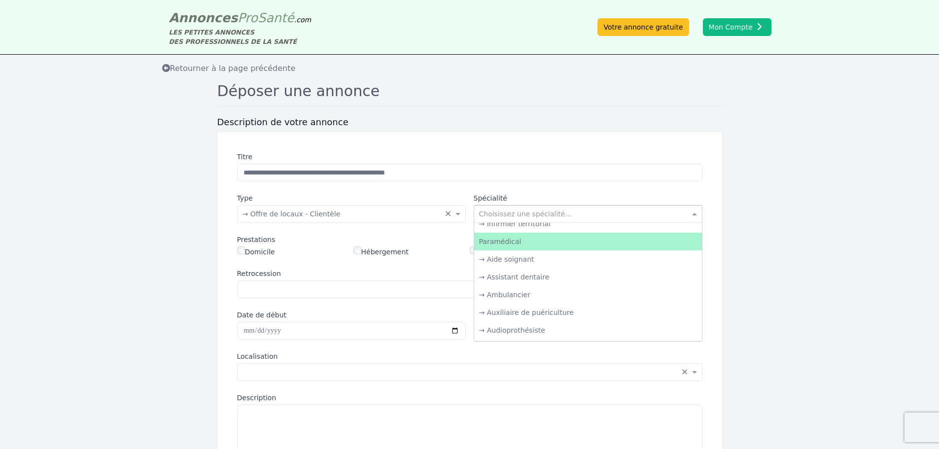
scroll to position [1380, 0]
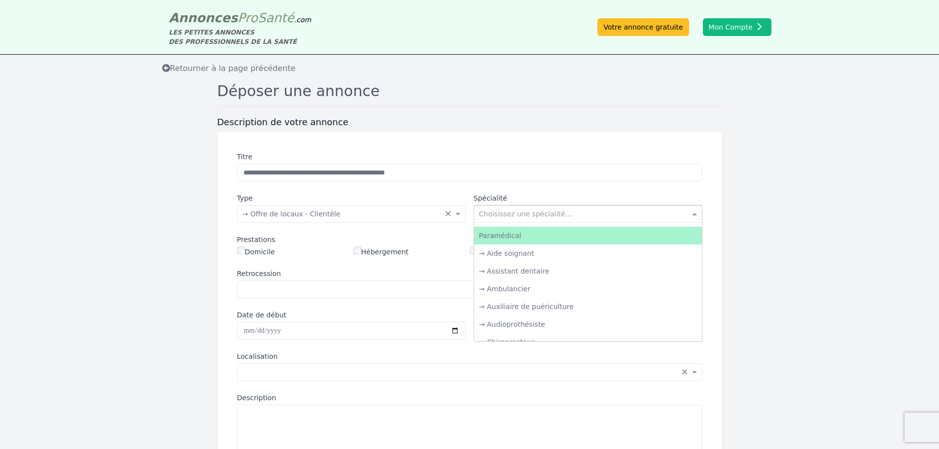
click at [524, 234] on div "Paramédical" at bounding box center [588, 236] width 228 height 18
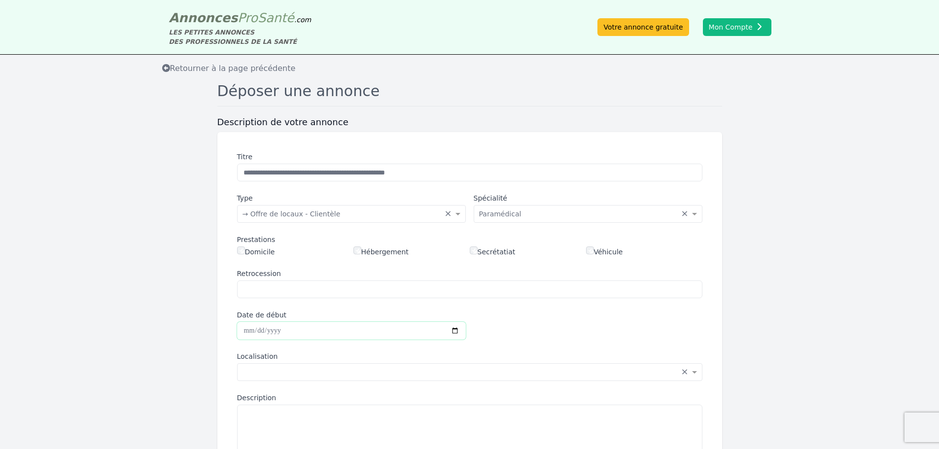
click at [323, 336] on input "Date de début" at bounding box center [351, 331] width 229 height 18
type input "**********"
click at [298, 370] on input "text" at bounding box center [460, 371] width 435 height 10
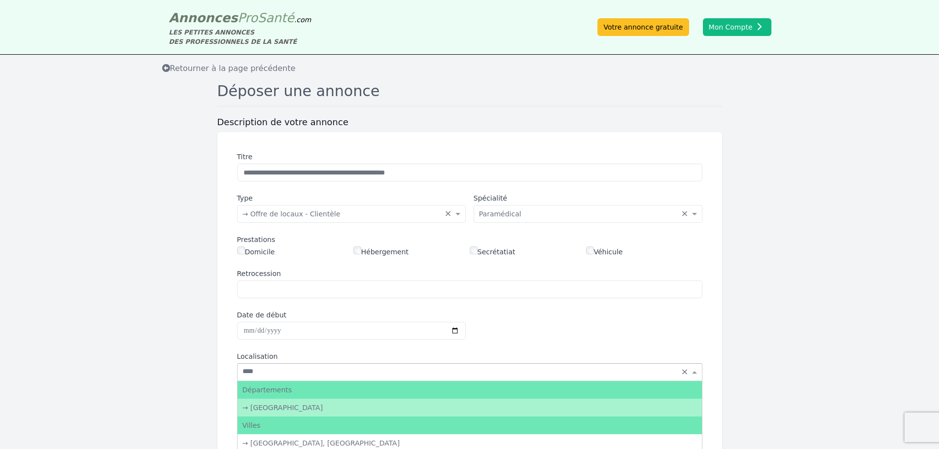
type input "*****"
click at [266, 408] on div "→ [GEOGRAPHIC_DATA]" at bounding box center [470, 408] width 464 height 18
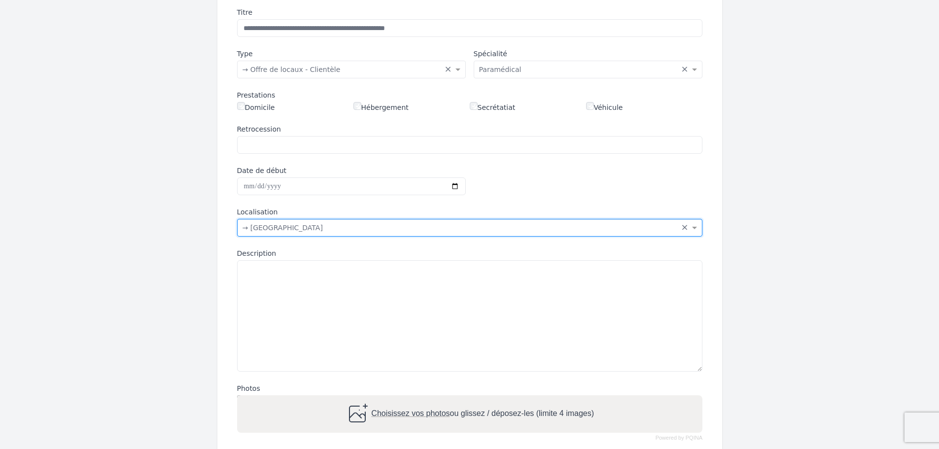
scroll to position [148, 0]
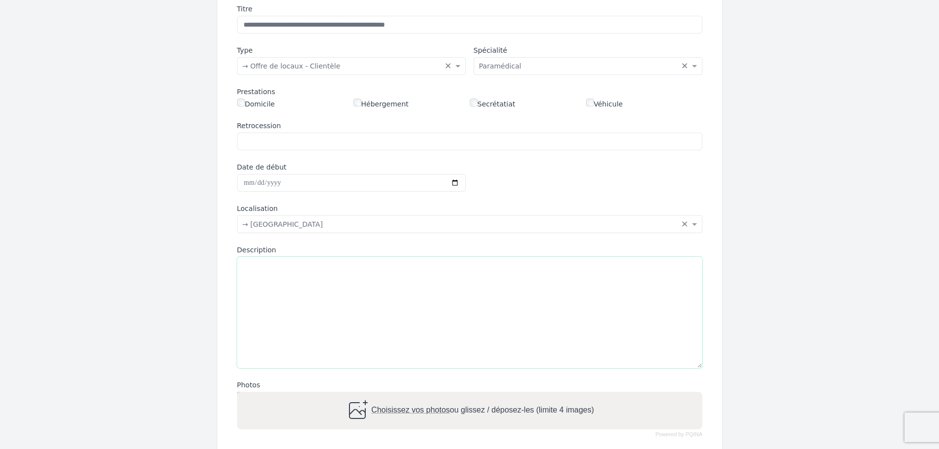
click at [257, 268] on textarea "Description" at bounding box center [469, 312] width 465 height 111
paste textarea "**********"
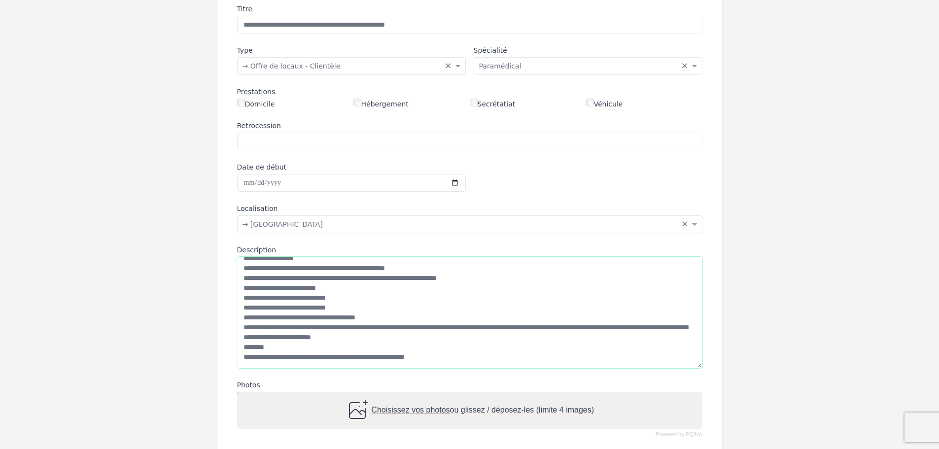
scroll to position [118, 0]
type textarea "**********"
click at [397, 411] on span "Choisissez vos photos" at bounding box center [410, 410] width 78 height 8
click at [397, 395] on input "Choisissez vos photos ou glissez / déposez-les (limite 4 images)" at bounding box center [469, 393] width 465 height 3
type input "**********"
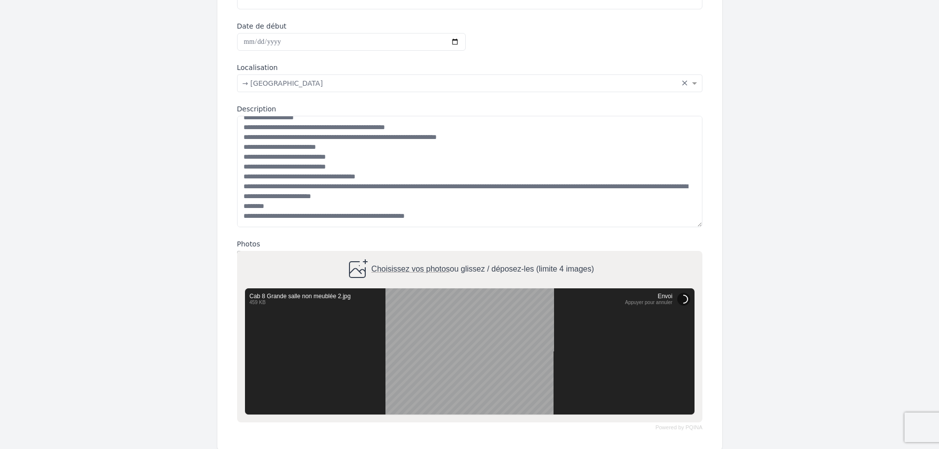
scroll to position [296, 0]
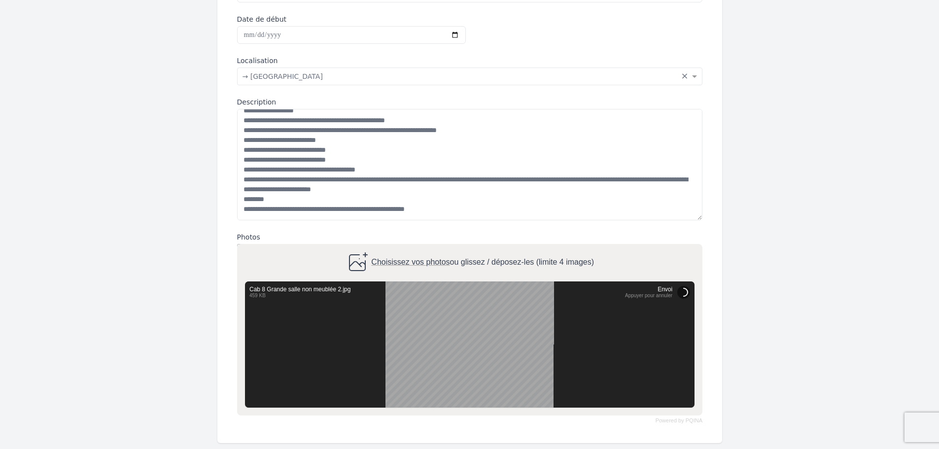
click at [429, 264] on span "Choisissez vos photos" at bounding box center [410, 262] width 78 height 8
click at [429, 247] on input "Choisissez vos photos ou glissez / déposez-les (limite 4 images)" at bounding box center [469, 245] width 465 height 3
type input "**********"
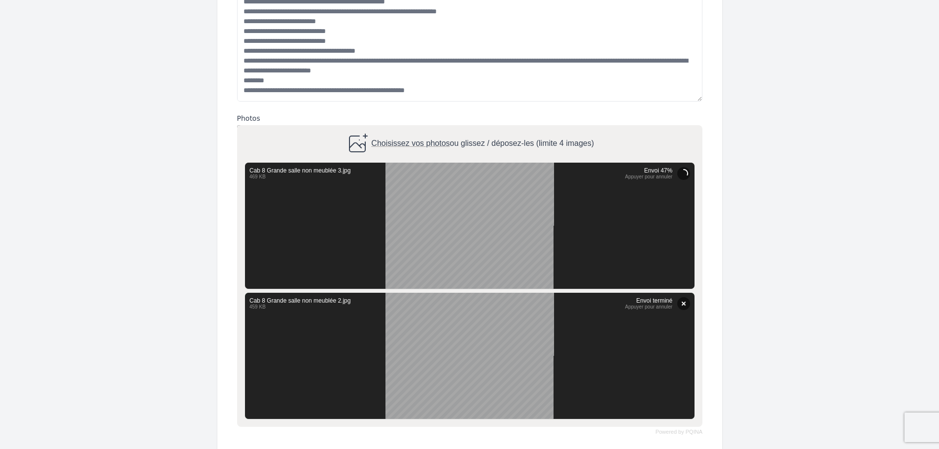
scroll to position [394, 0]
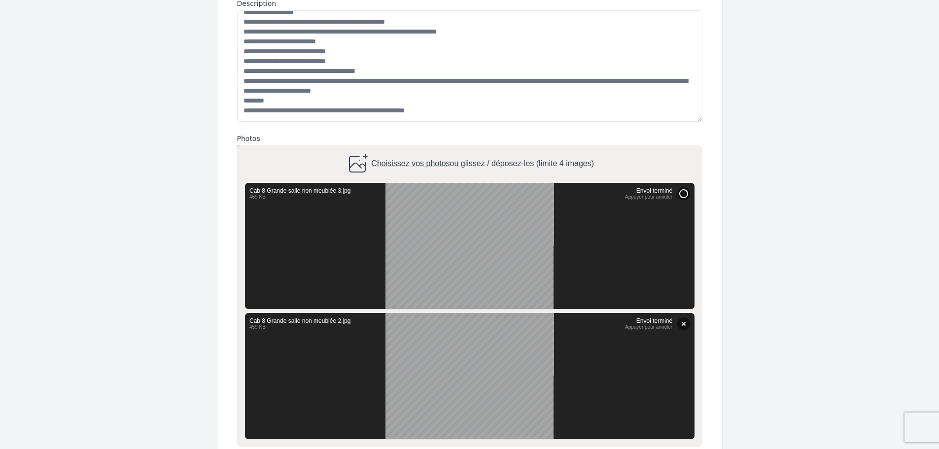
click at [401, 162] on span "Choisissez vos photos" at bounding box center [410, 164] width 78 height 8
click at [401, 148] on input "Choisissez vos photos ou glissez / déposez-les (limite 4 images)" at bounding box center [469, 146] width 465 height 3
type input "**********"
click at [426, 160] on span "Choisissez vos photos" at bounding box center [410, 164] width 78 height 8
click at [426, 148] on input "Choisissez vos photos ou glissez / déposez-les (limite 4 images)" at bounding box center [469, 146] width 465 height 3
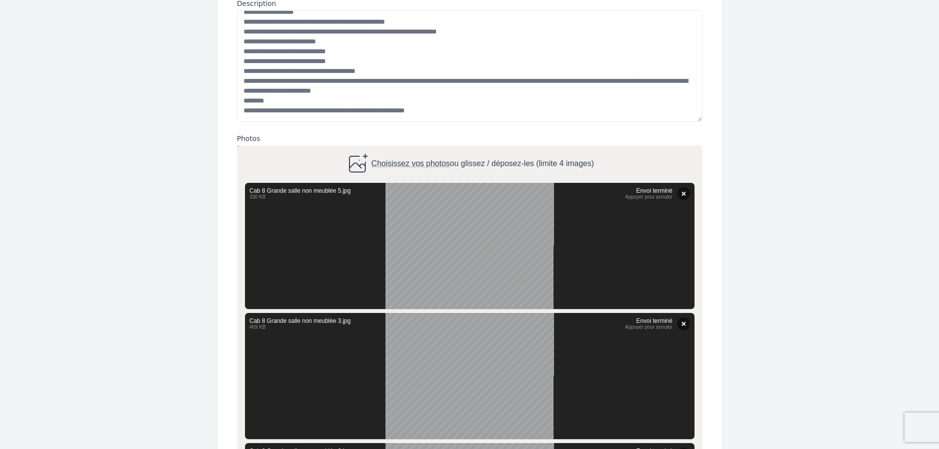
type input "**********"
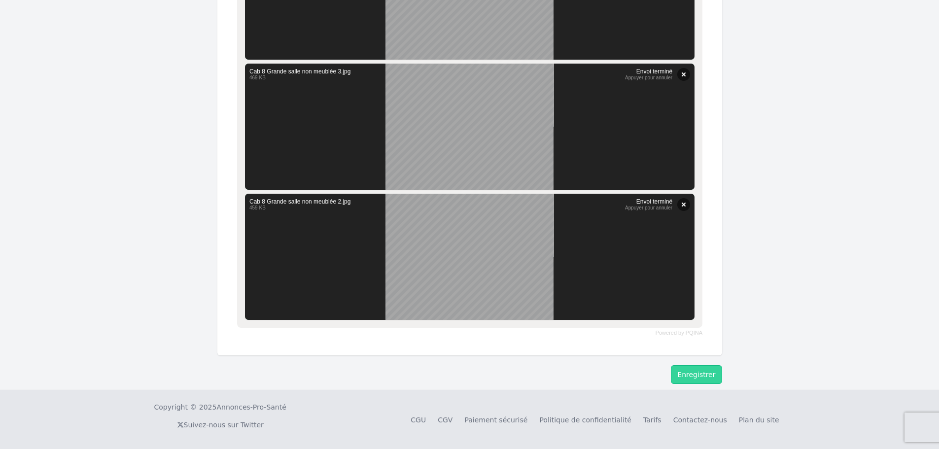
scroll to position [745, 0]
click at [696, 373] on button "Enregistrer" at bounding box center [696, 374] width 51 height 19
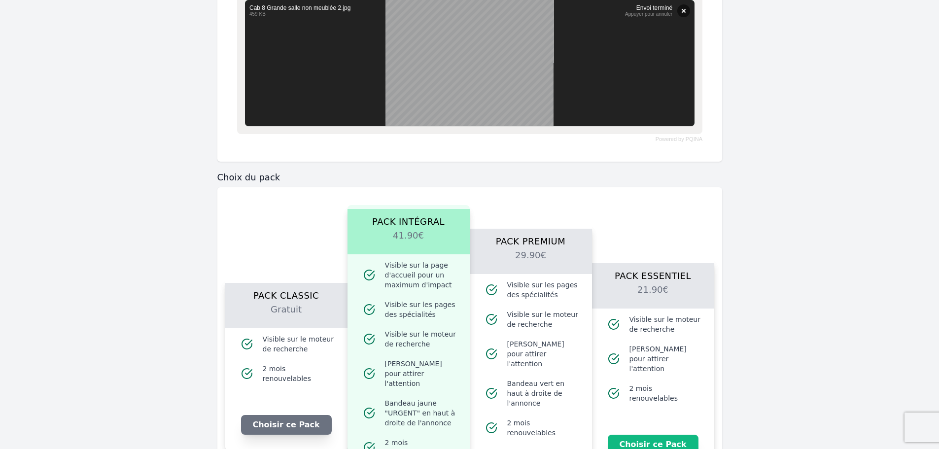
scroll to position [942, 0]
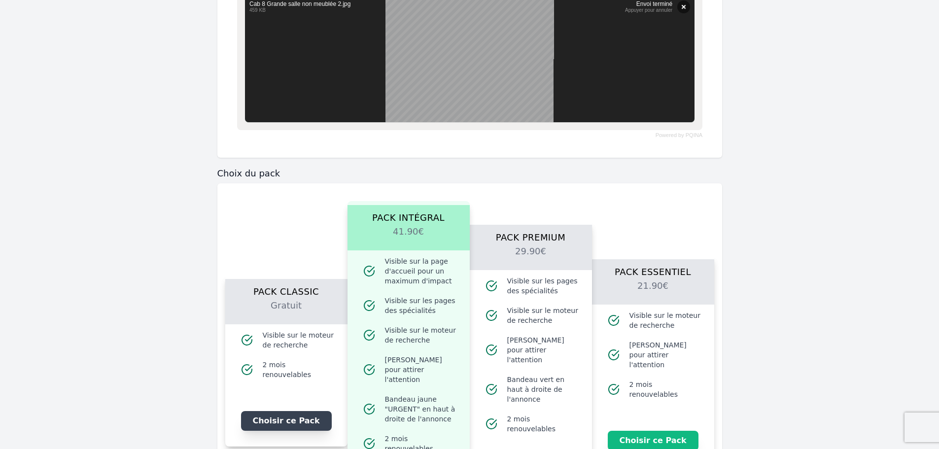
click at [265, 415] on button "Choisir ce Pack" at bounding box center [286, 421] width 91 height 20
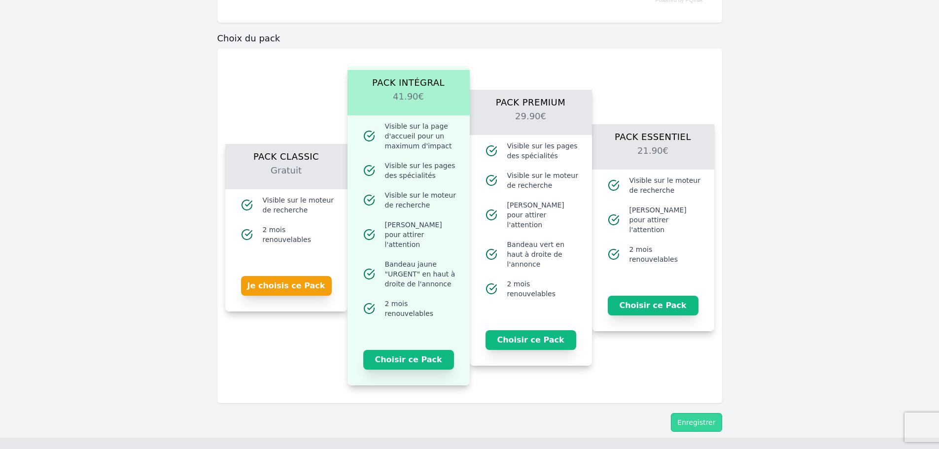
scroll to position [1090, 0]
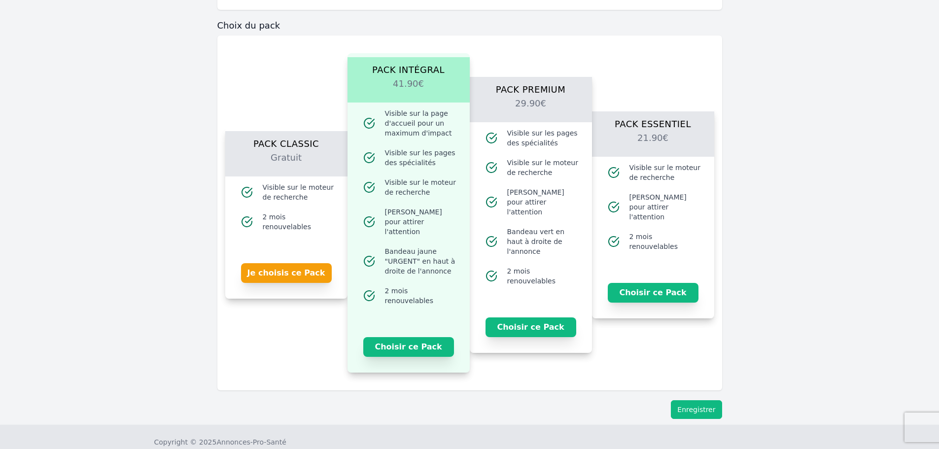
click at [685, 401] on button "Enregistrer" at bounding box center [696, 409] width 51 height 19
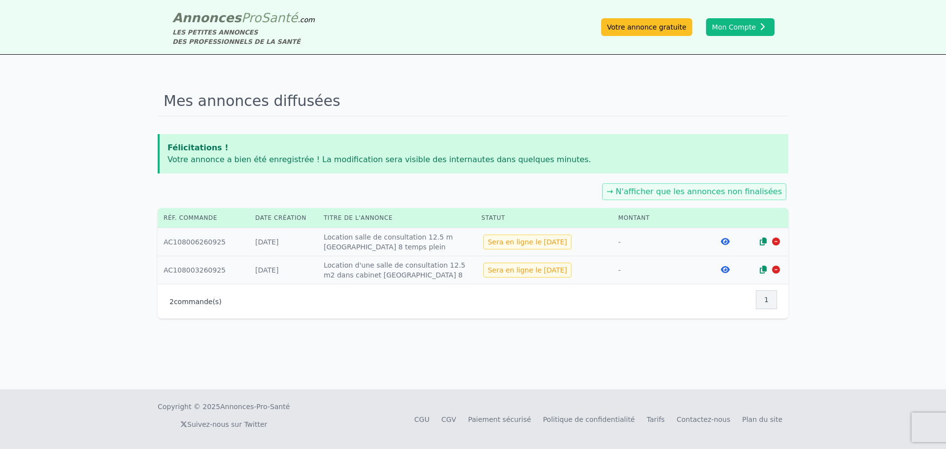
click at [334, 272] on td "Titre : Location d'une salle de consultation 12.5 m2 dans cabinet [GEOGRAPHIC_D…" at bounding box center [397, 270] width 158 height 28
click at [649, 26] on link "Votre annonce gratuite" at bounding box center [646, 27] width 91 height 18
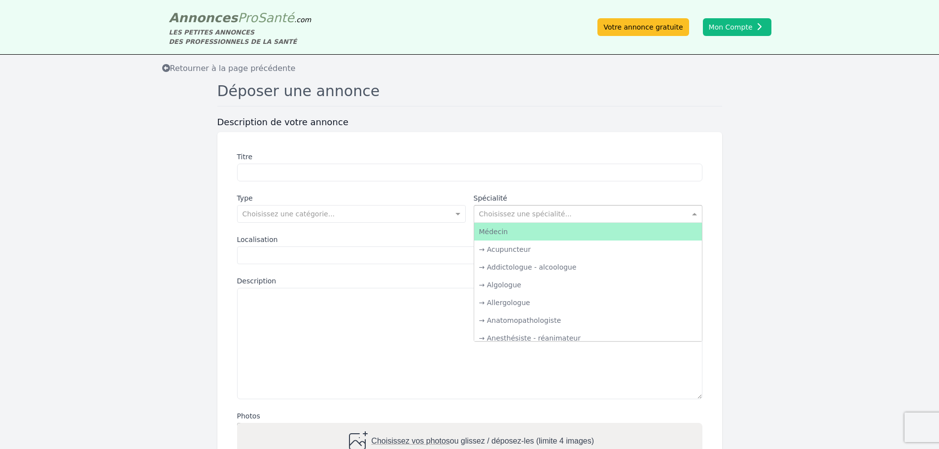
click at [694, 215] on span at bounding box center [696, 214] width 12 height 10
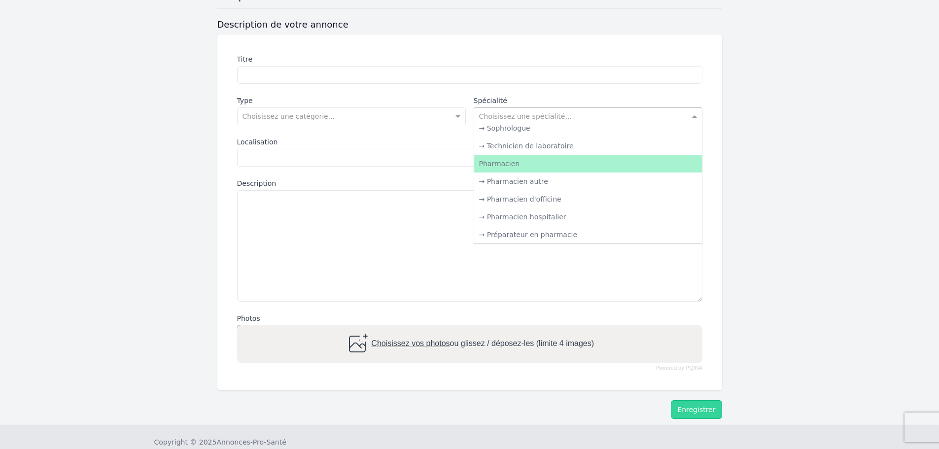
scroll to position [99, 0]
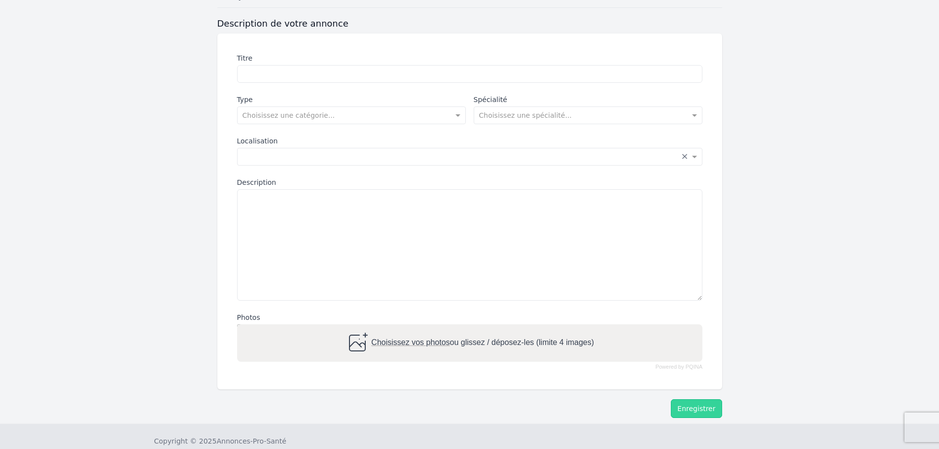
click at [824, 248] on form "Description de votre annonce Titre Type Choisissez une catégorie... Spécialité …" at bounding box center [469, 221] width 939 height 406
